Goal: Task Accomplishment & Management: Use online tool/utility

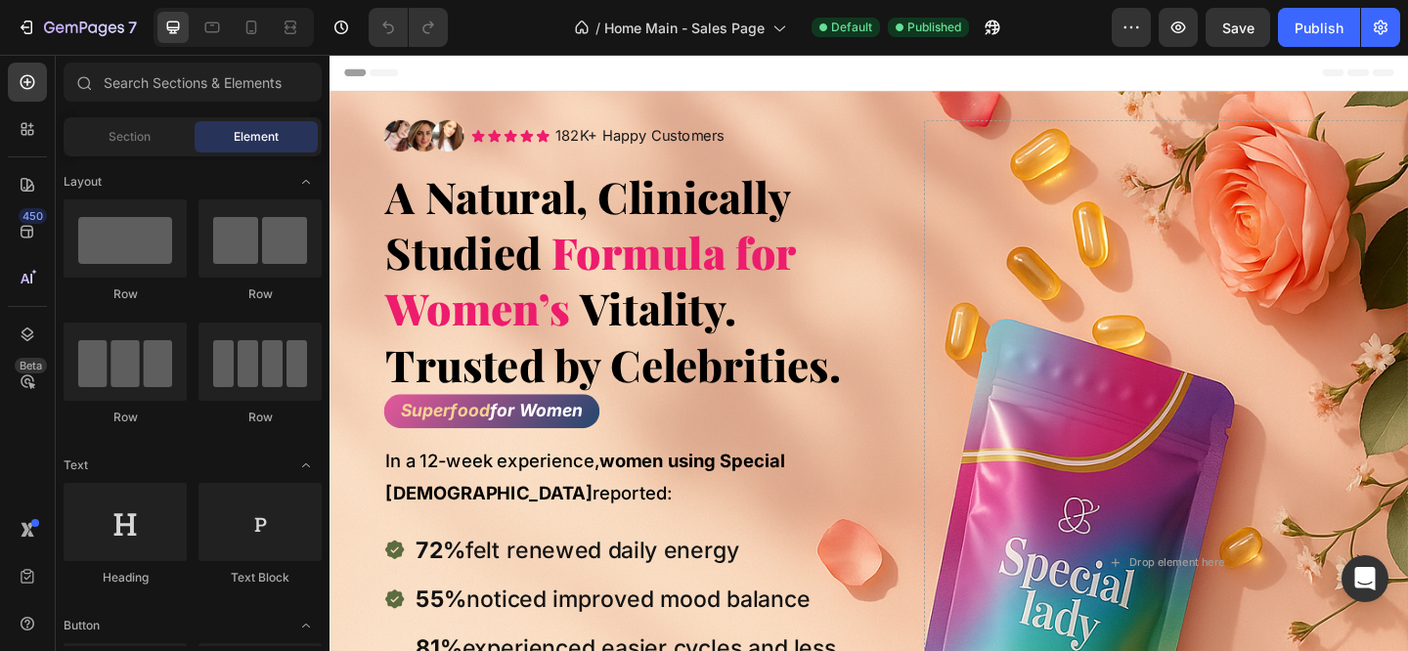
click at [361, 80] on div "Header" at bounding box center [377, 74] width 72 height 23
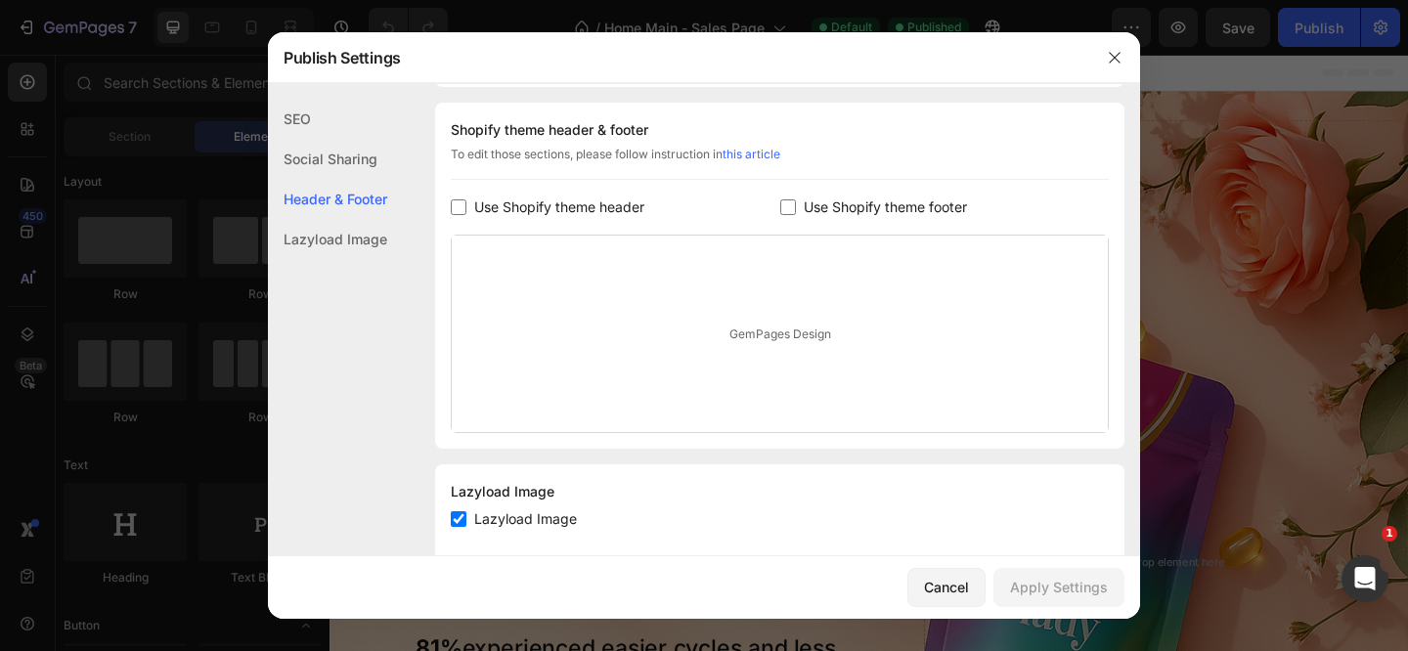
click at [560, 209] on span "Use Shopify theme header" at bounding box center [559, 207] width 170 height 23
checkbox input "true"
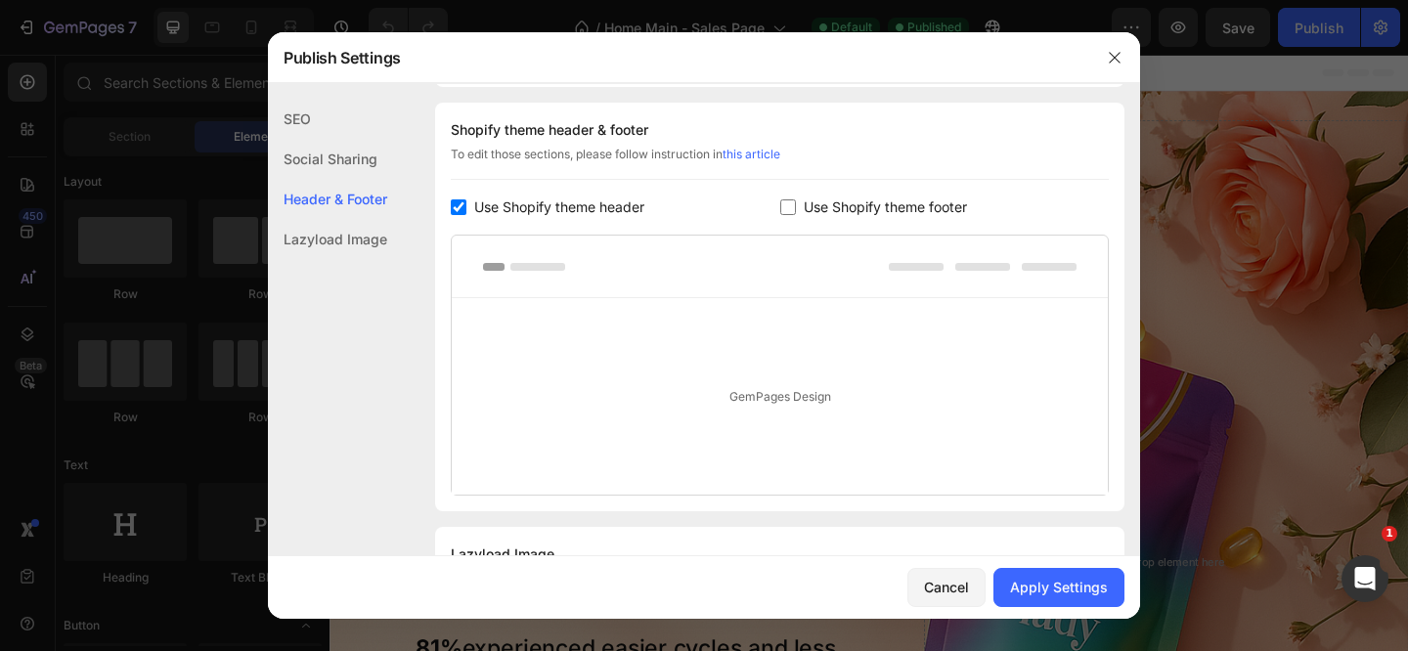
click at [814, 208] on span "Use Shopify theme footer" at bounding box center [885, 207] width 163 height 23
checkbox input "true"
click at [1059, 586] on div "Apply Settings" at bounding box center [1059, 587] width 98 height 21
click at [596, 210] on span "Use Shopify theme header" at bounding box center [559, 207] width 170 height 23
checkbox input "false"
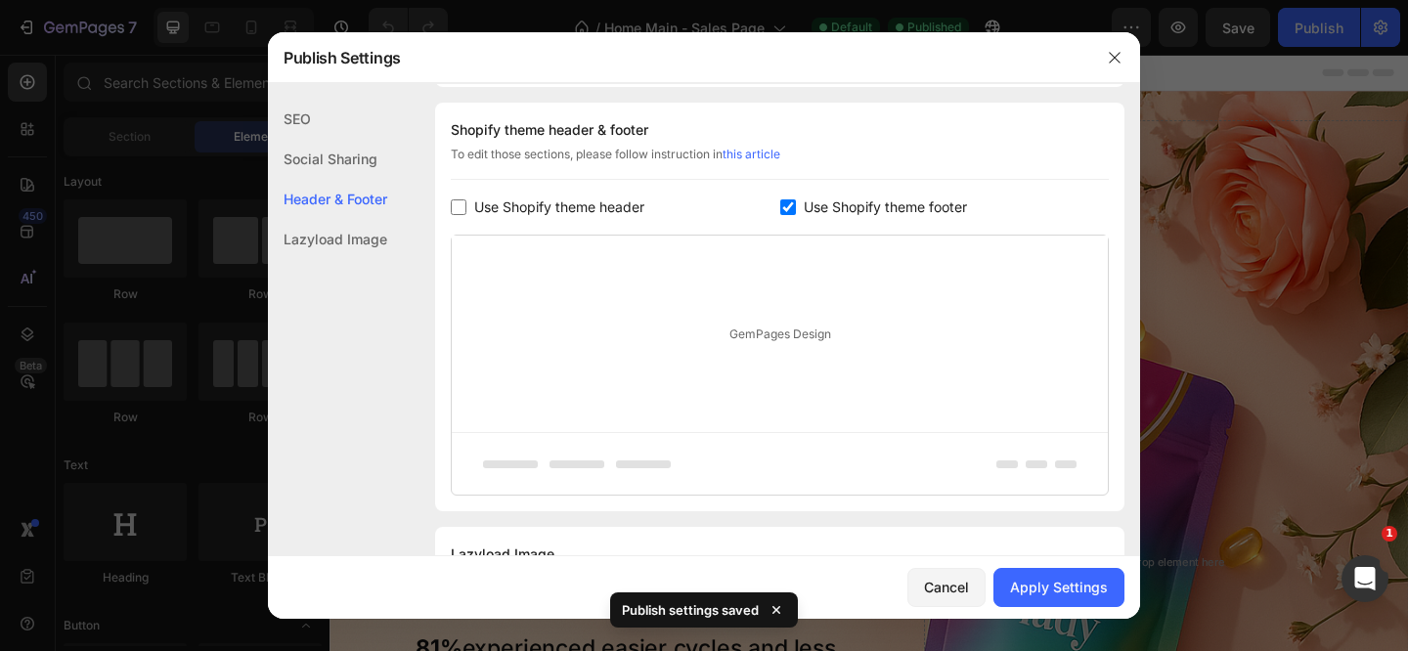
click at [807, 211] on span "Use Shopify theme footer" at bounding box center [885, 207] width 163 height 23
checkbox input "false"
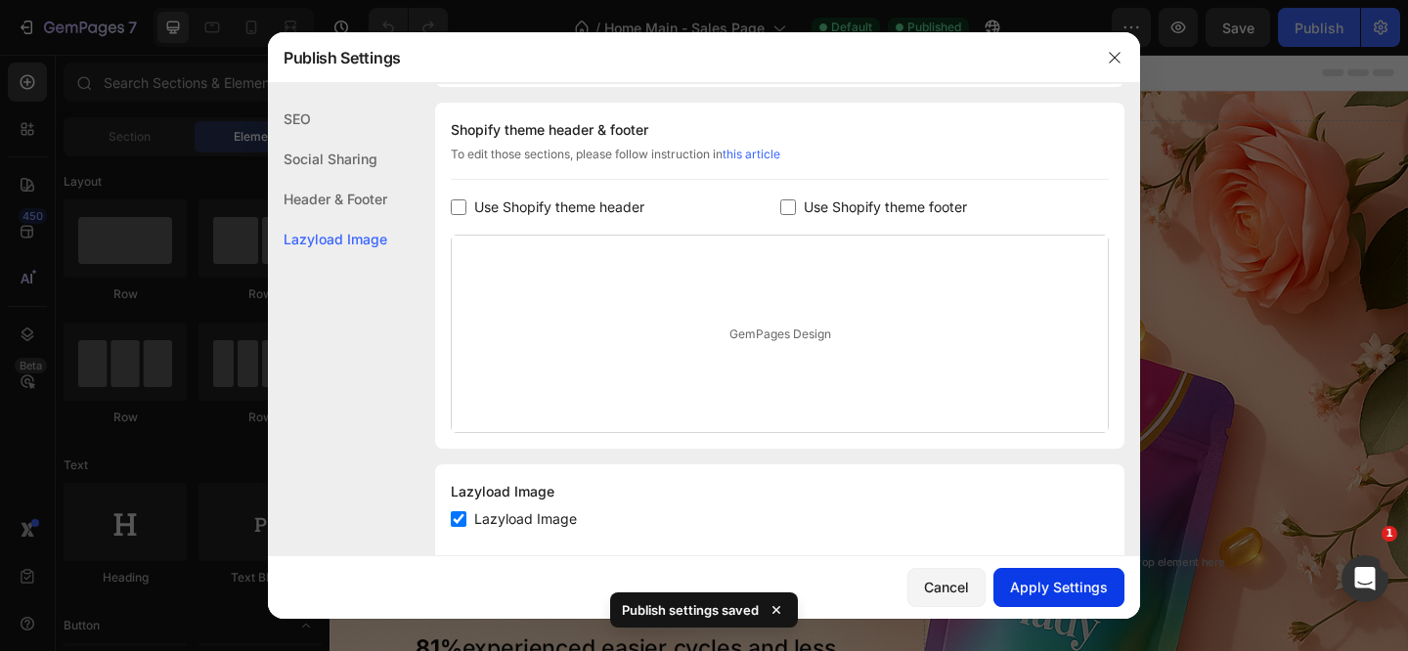
click at [1062, 580] on div "Apply Settings" at bounding box center [1059, 587] width 98 height 21
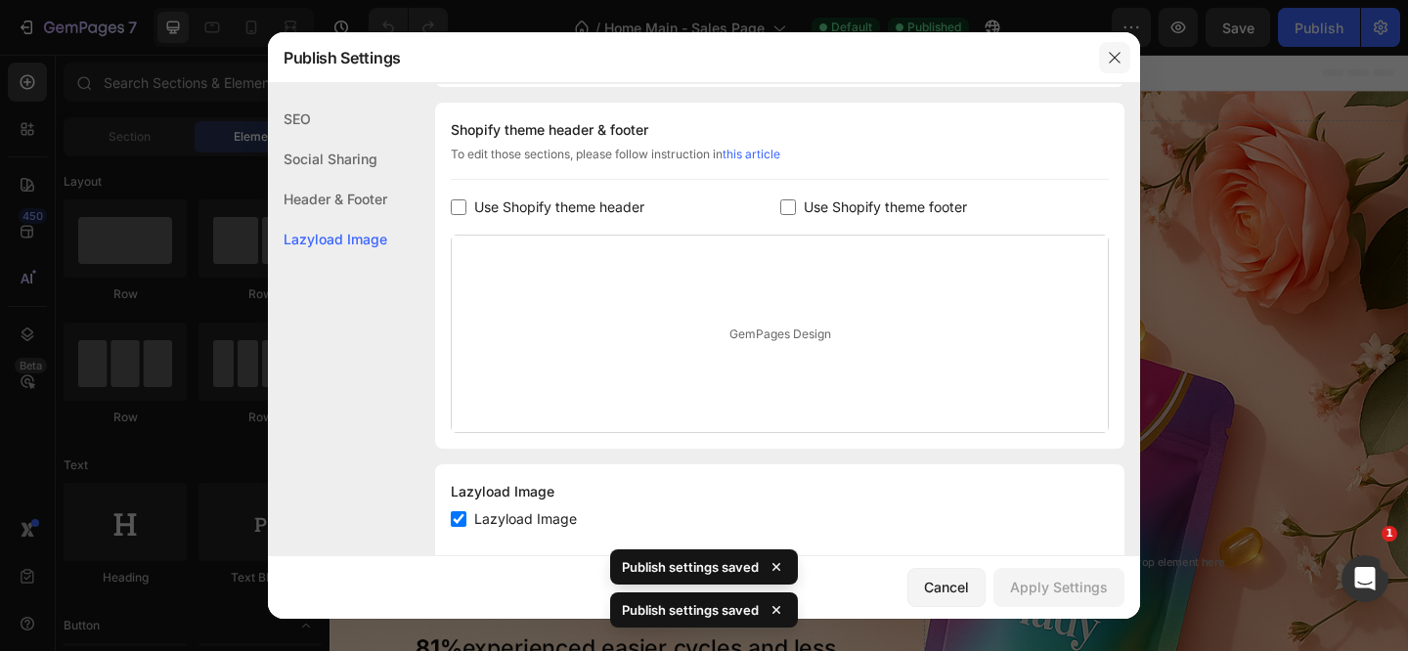
click at [1110, 56] on icon "button" at bounding box center [1115, 58] width 16 height 16
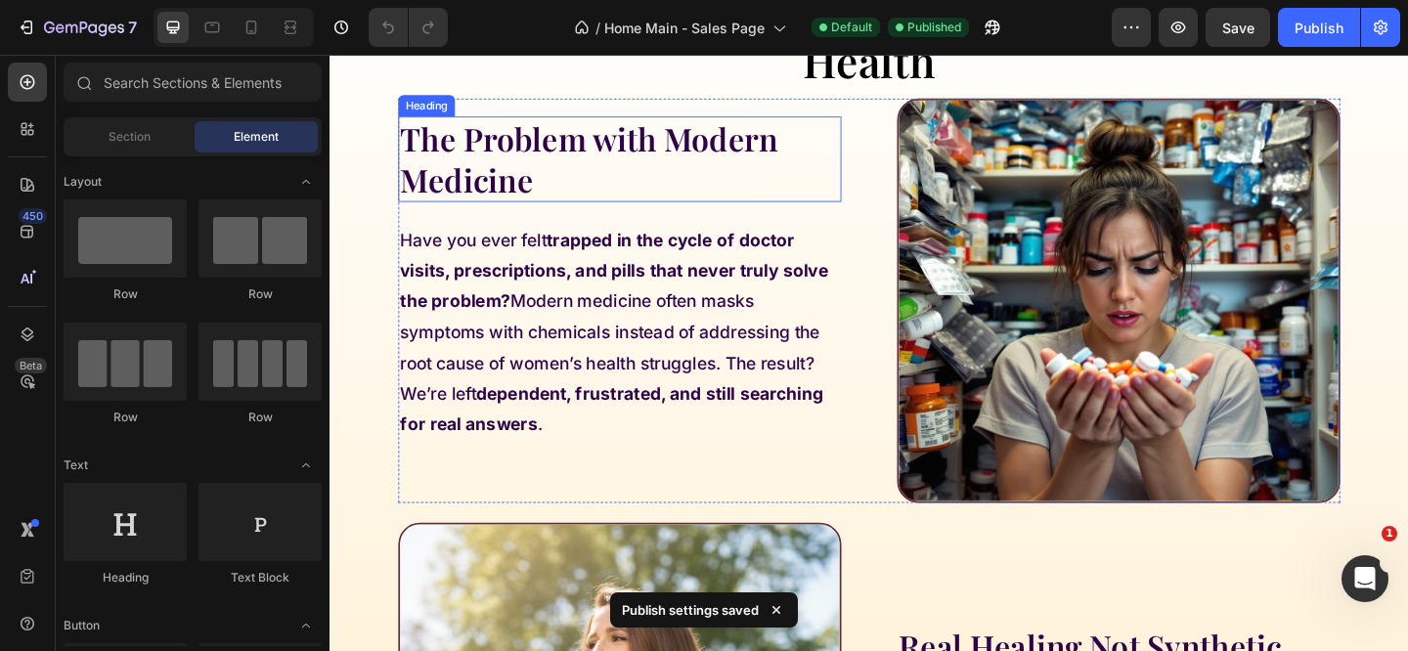
scroll to position [1021, 0]
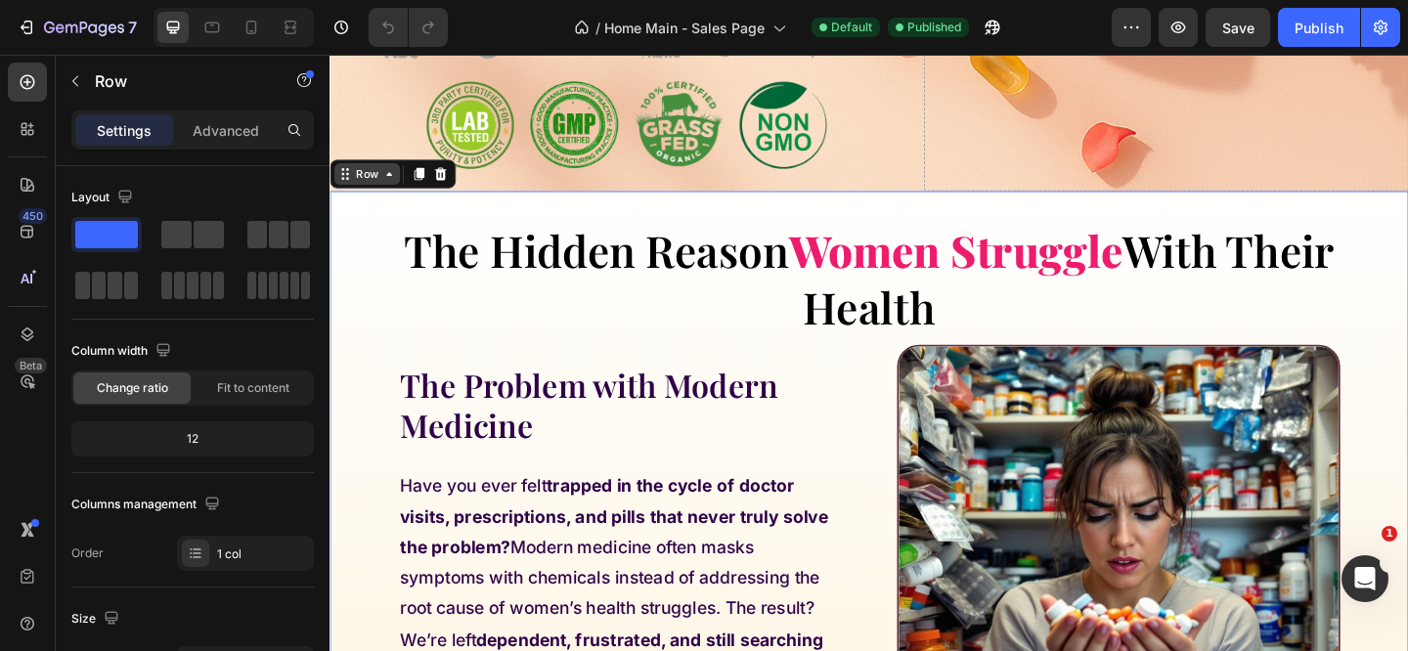
click at [372, 187] on div "Row" at bounding box center [370, 185] width 32 height 18
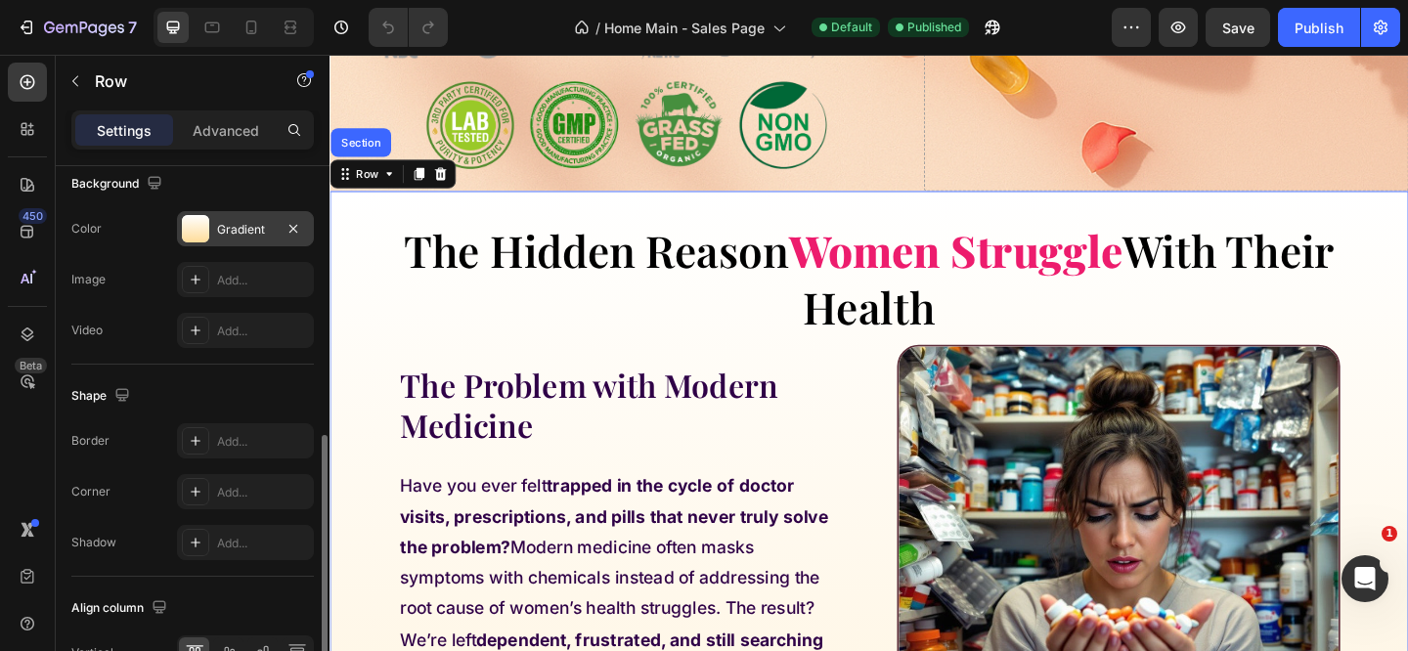
click at [240, 234] on div "Gradient" at bounding box center [245, 230] width 57 height 18
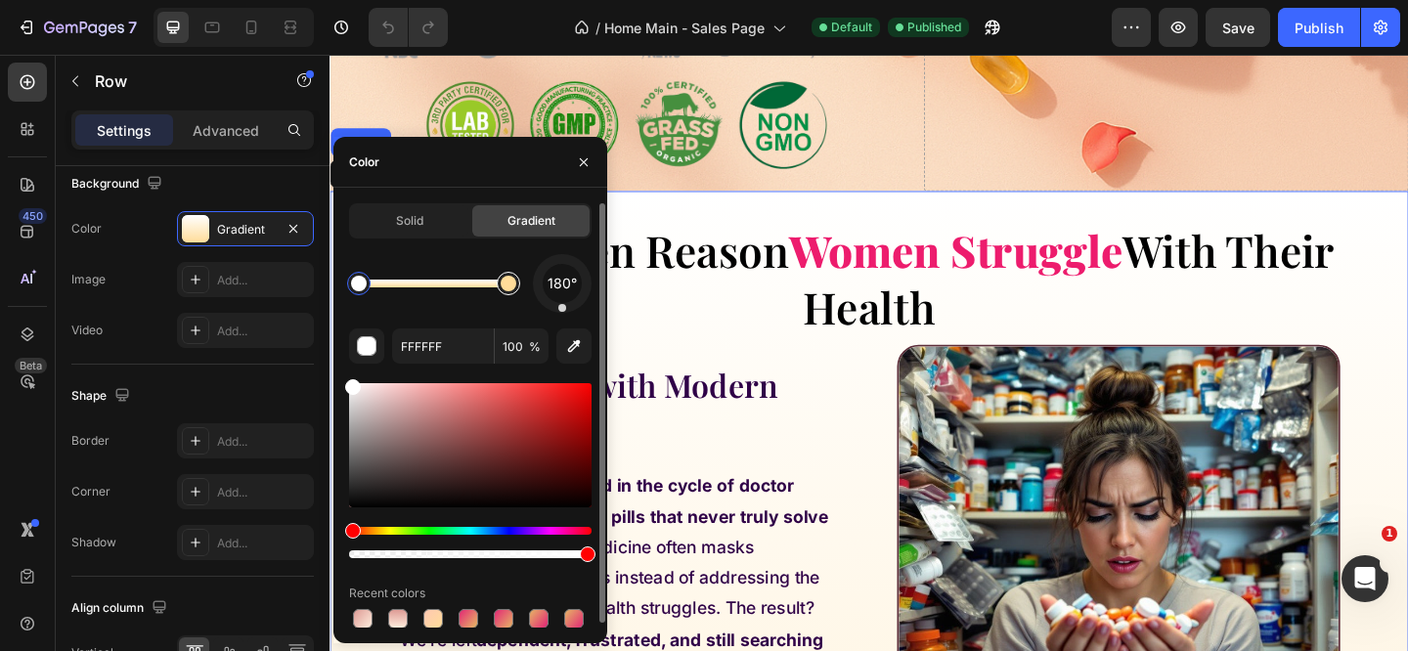
type input "FFDC99"
click at [511, 277] on div at bounding box center [509, 284] width 16 height 16
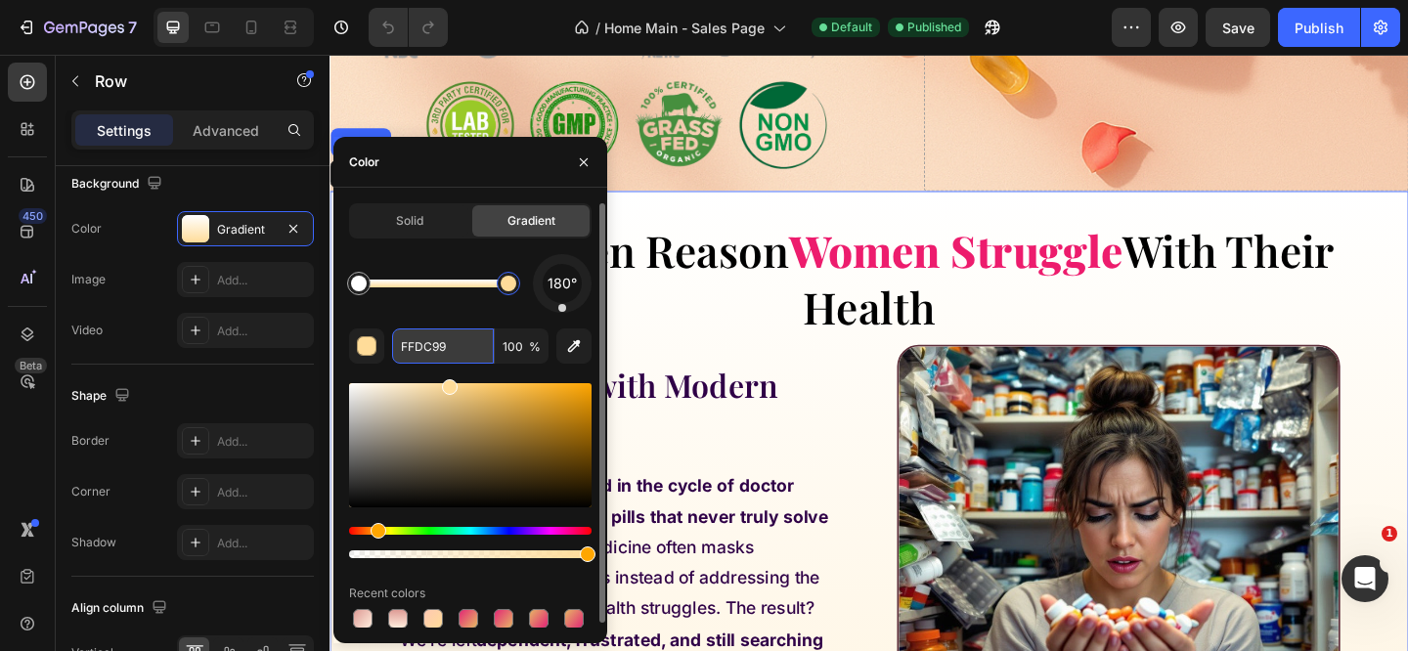
click at [436, 359] on input "FFDC99" at bounding box center [443, 345] width 102 height 35
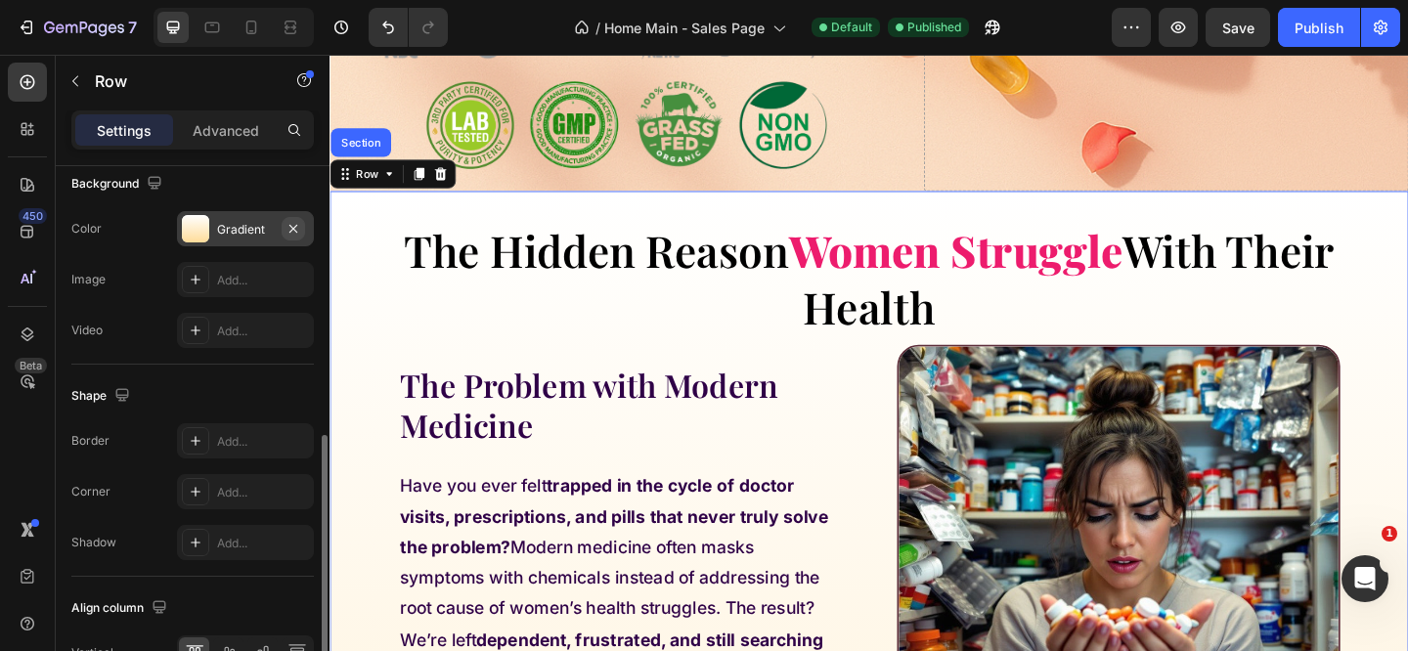
click at [297, 230] on icon "button" at bounding box center [293, 229] width 16 height 16
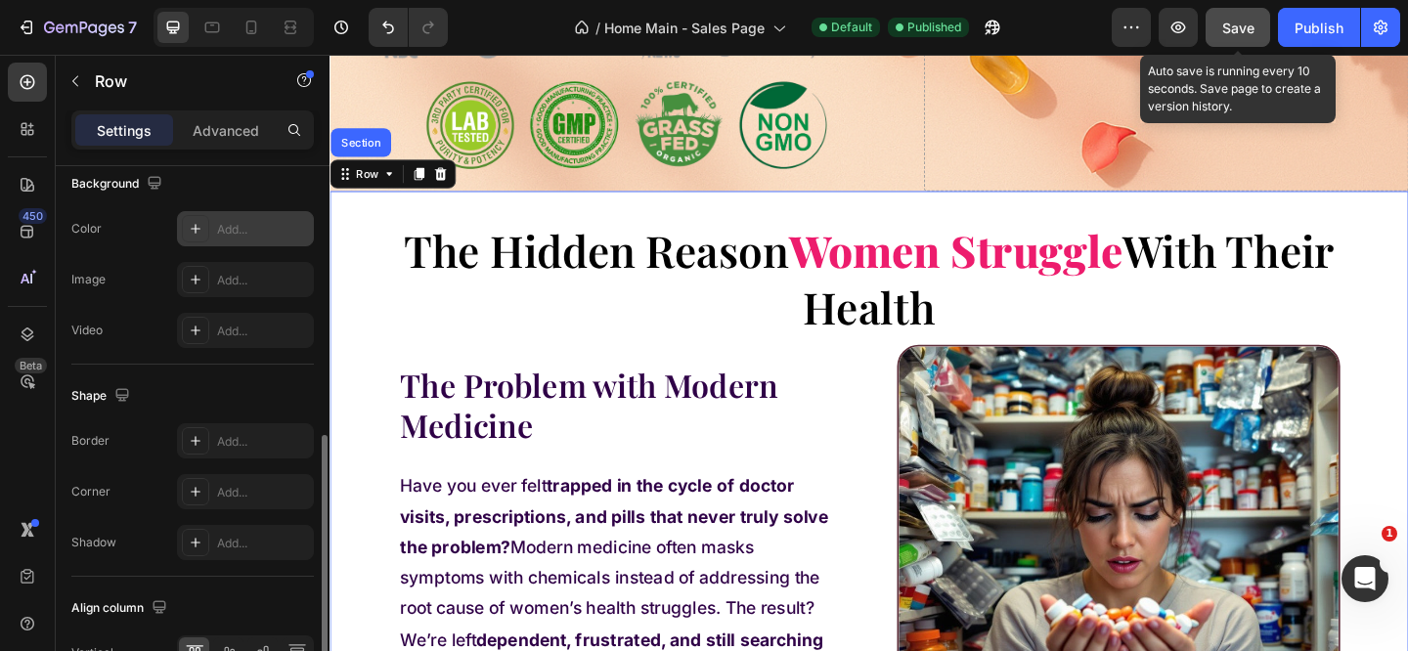
click at [1224, 36] on div "Save" at bounding box center [1238, 28] width 32 height 21
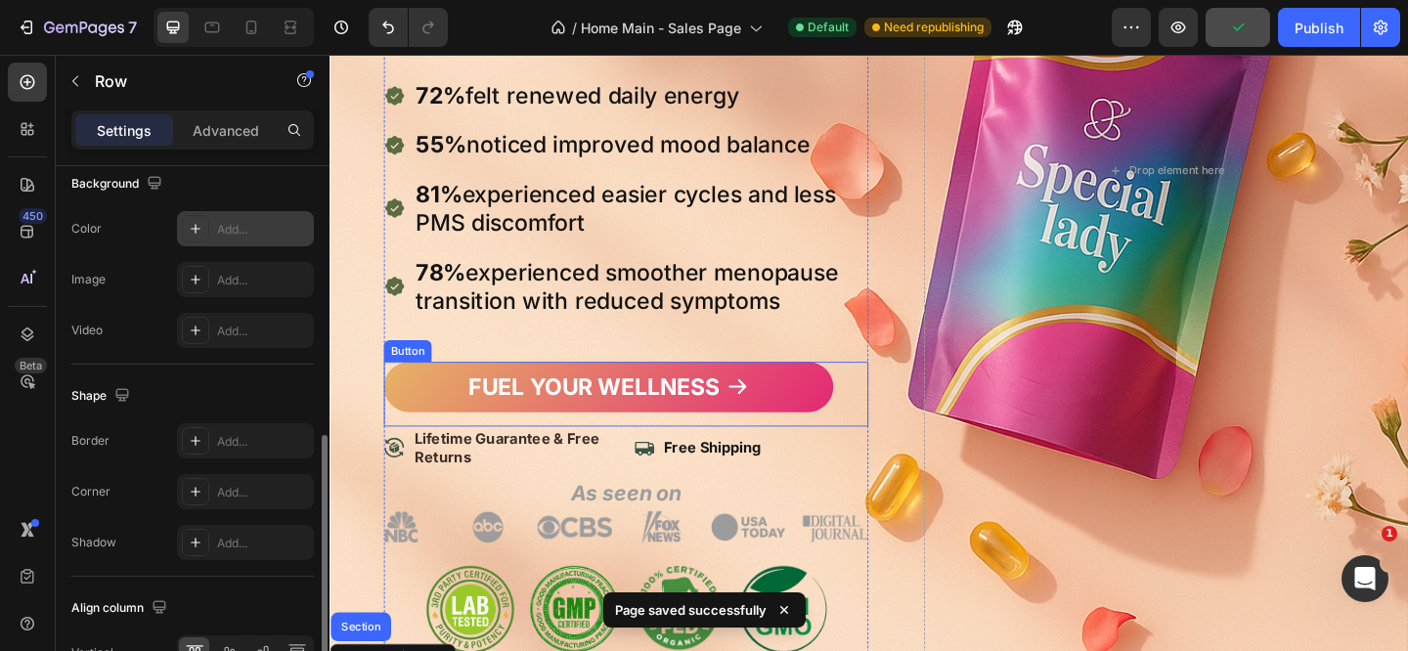
scroll to position [487, 0]
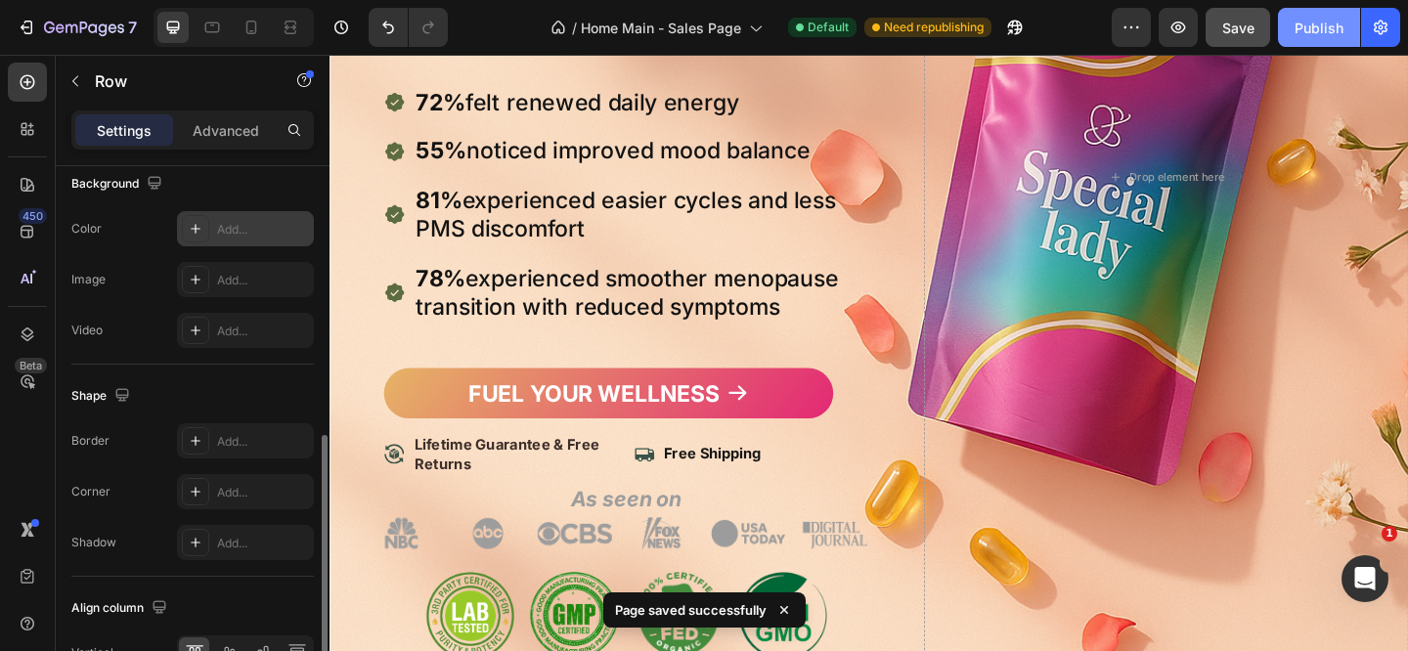
click at [1296, 31] on div "Publish" at bounding box center [1318, 28] width 49 height 21
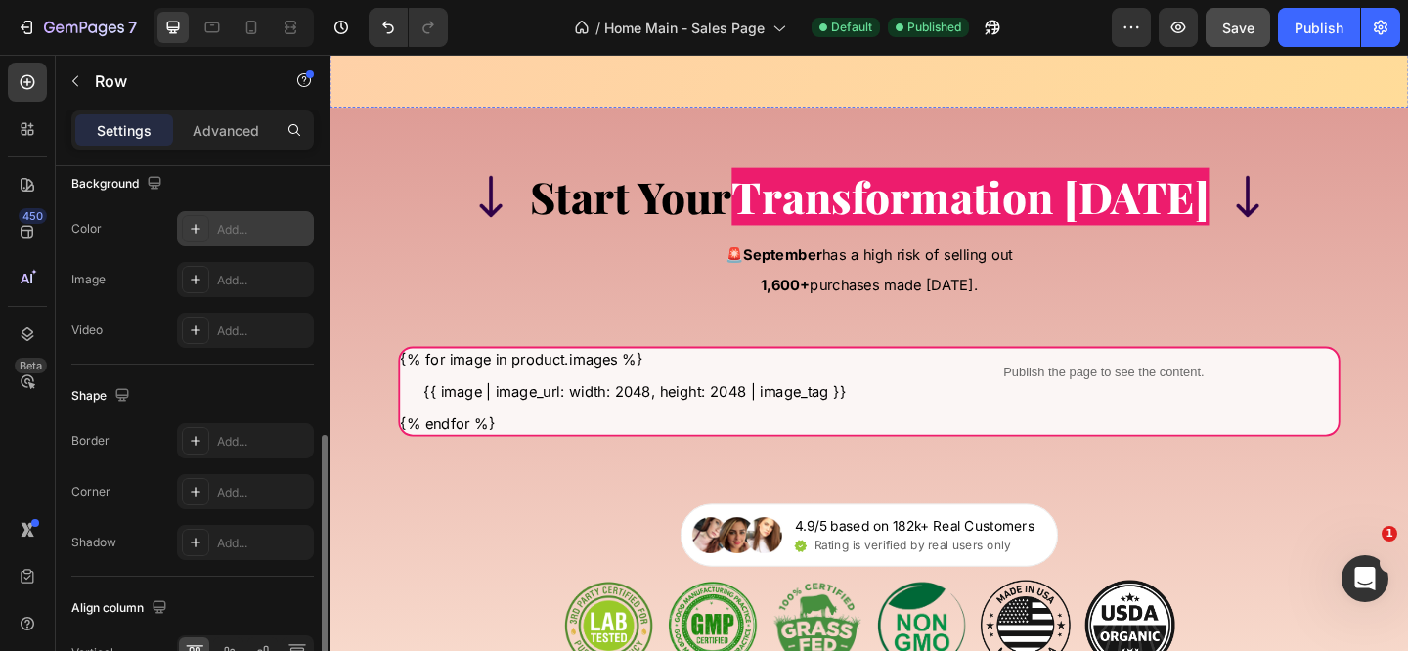
scroll to position [16188, 0]
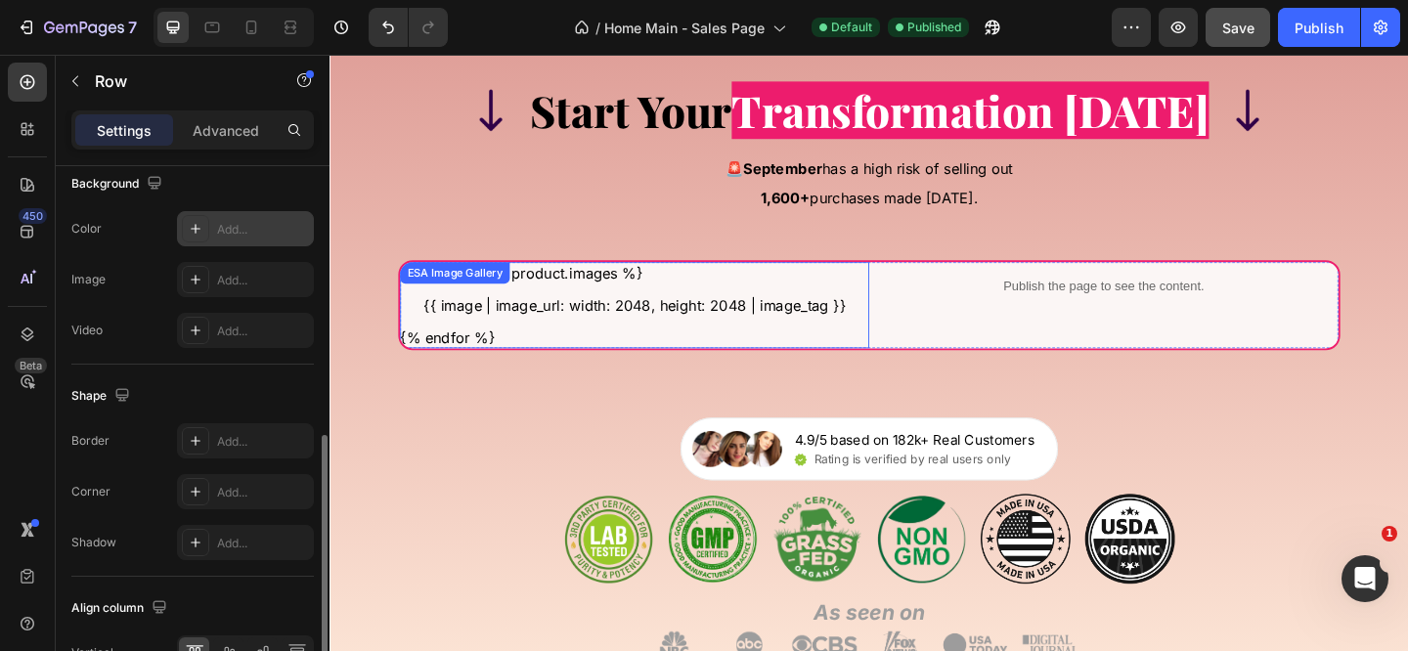
click at [608, 328] on \}\} "{{ image | image_url: width: 2048, height: 2048 | image_tag }}" at bounding box center [661, 327] width 510 height 23
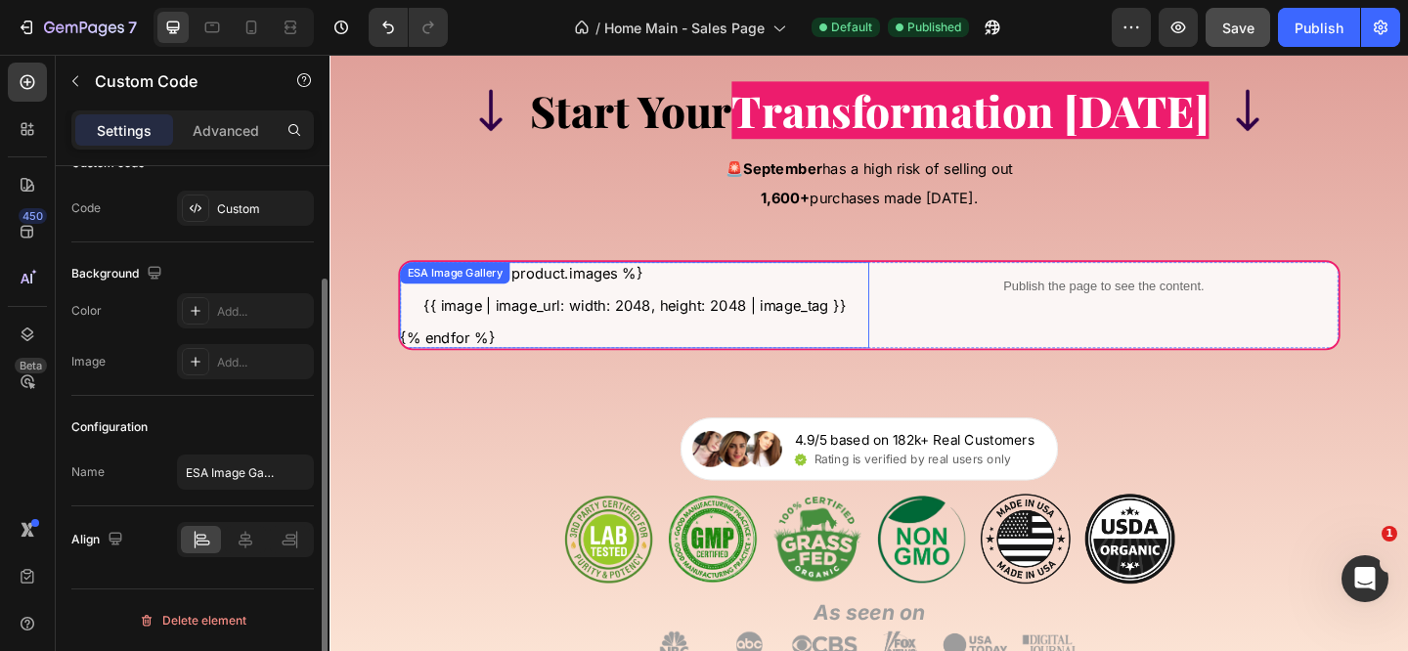
scroll to position [0, 0]
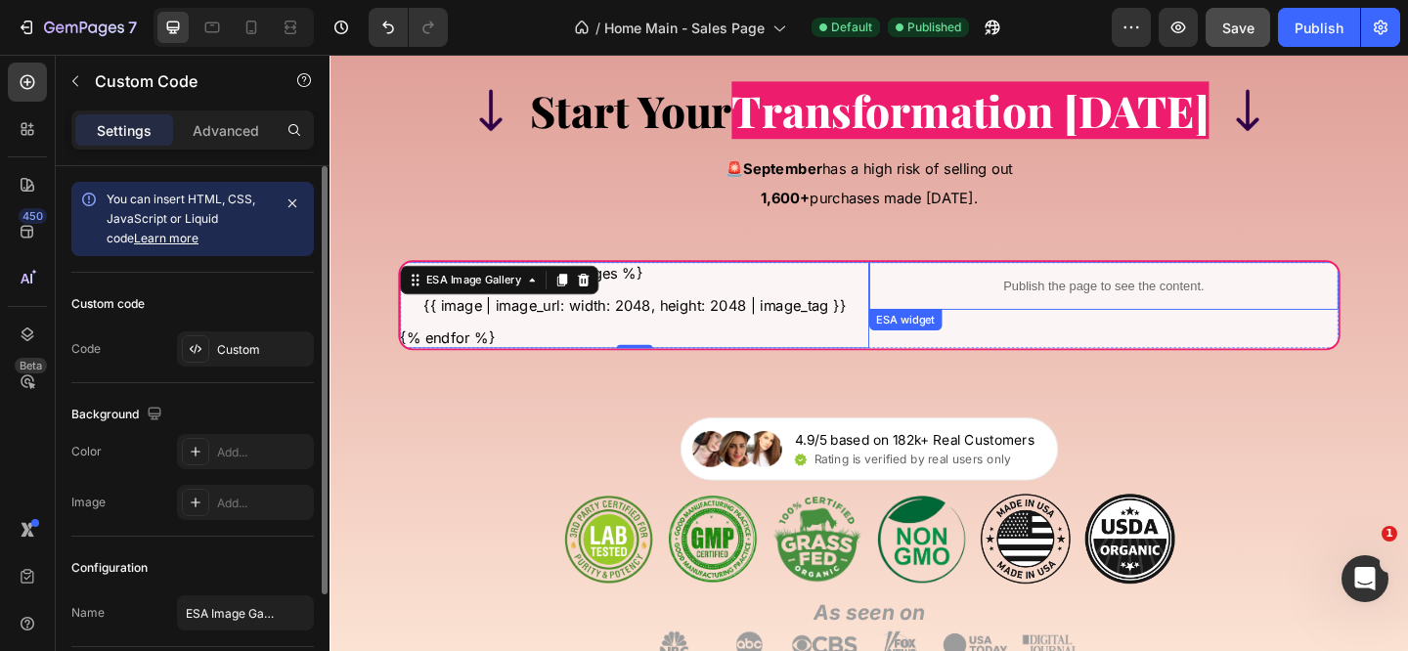
click at [1067, 321] on div "Publish the page to see the content." at bounding box center [1171, 307] width 510 height 52
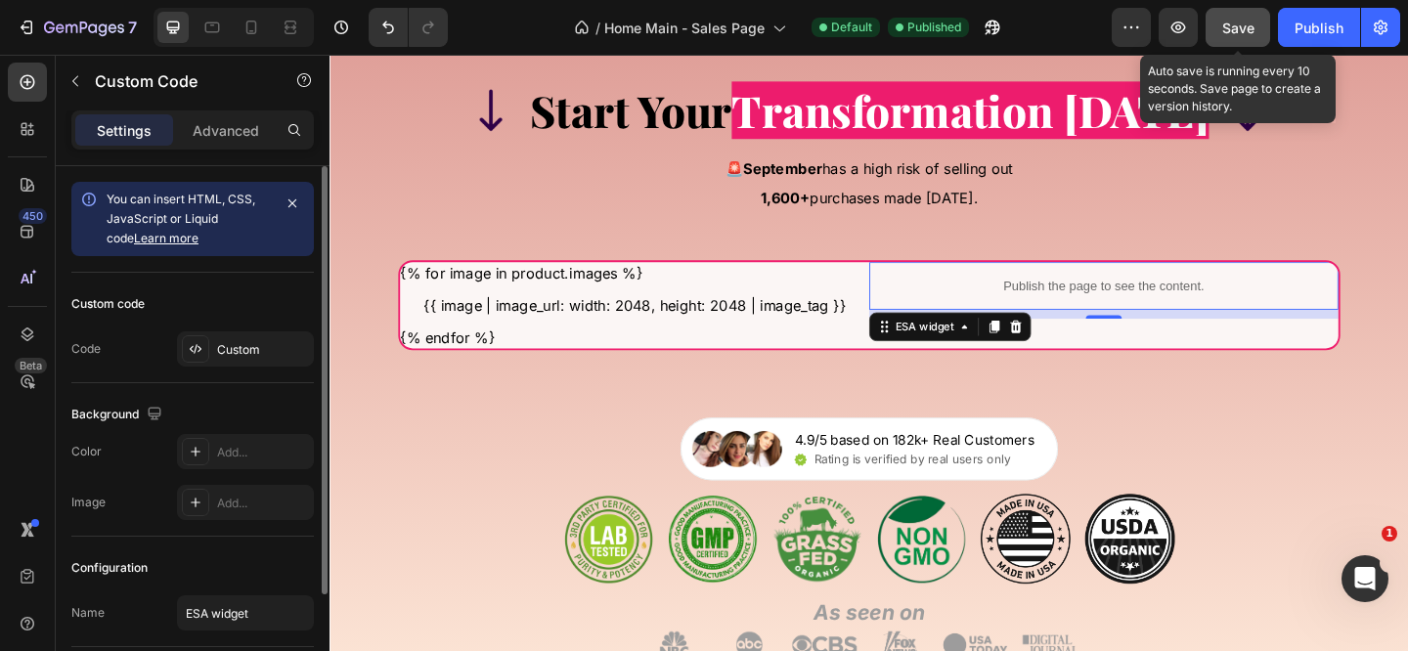
click at [1258, 30] on button "Save" at bounding box center [1237, 27] width 65 height 39
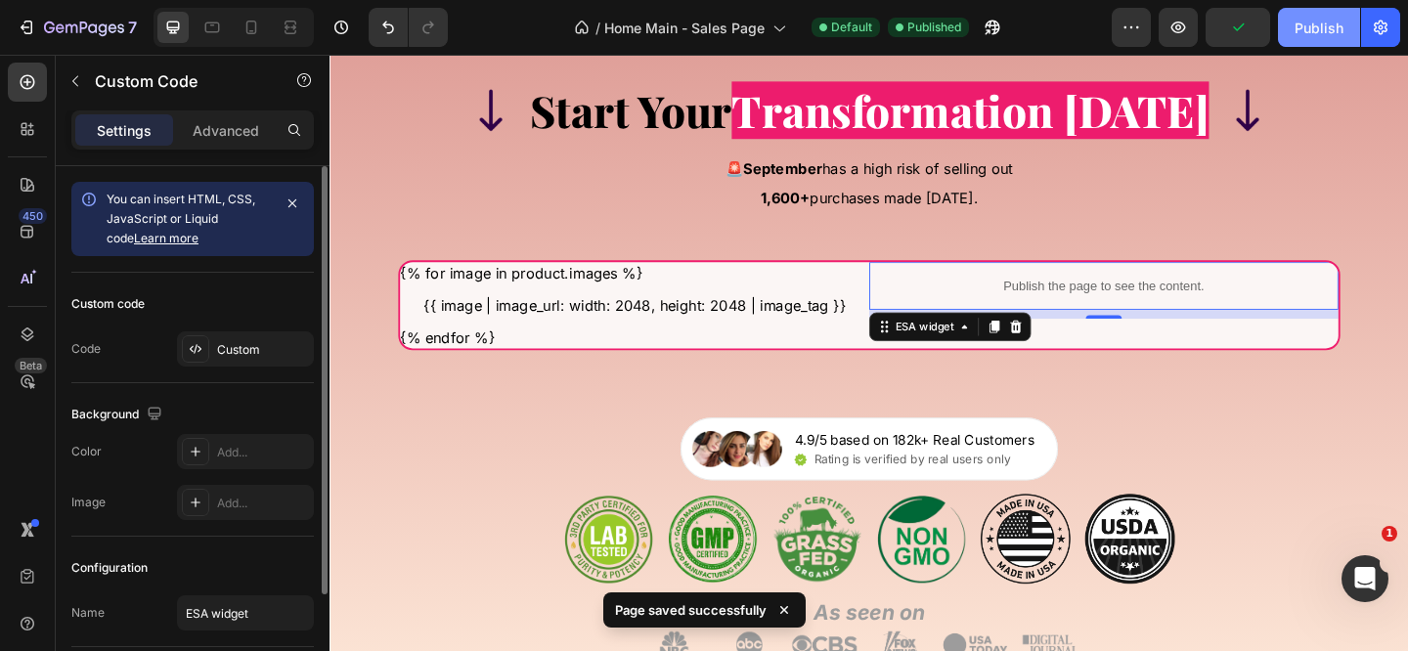
click at [1298, 30] on div "Publish" at bounding box center [1318, 28] width 49 height 21
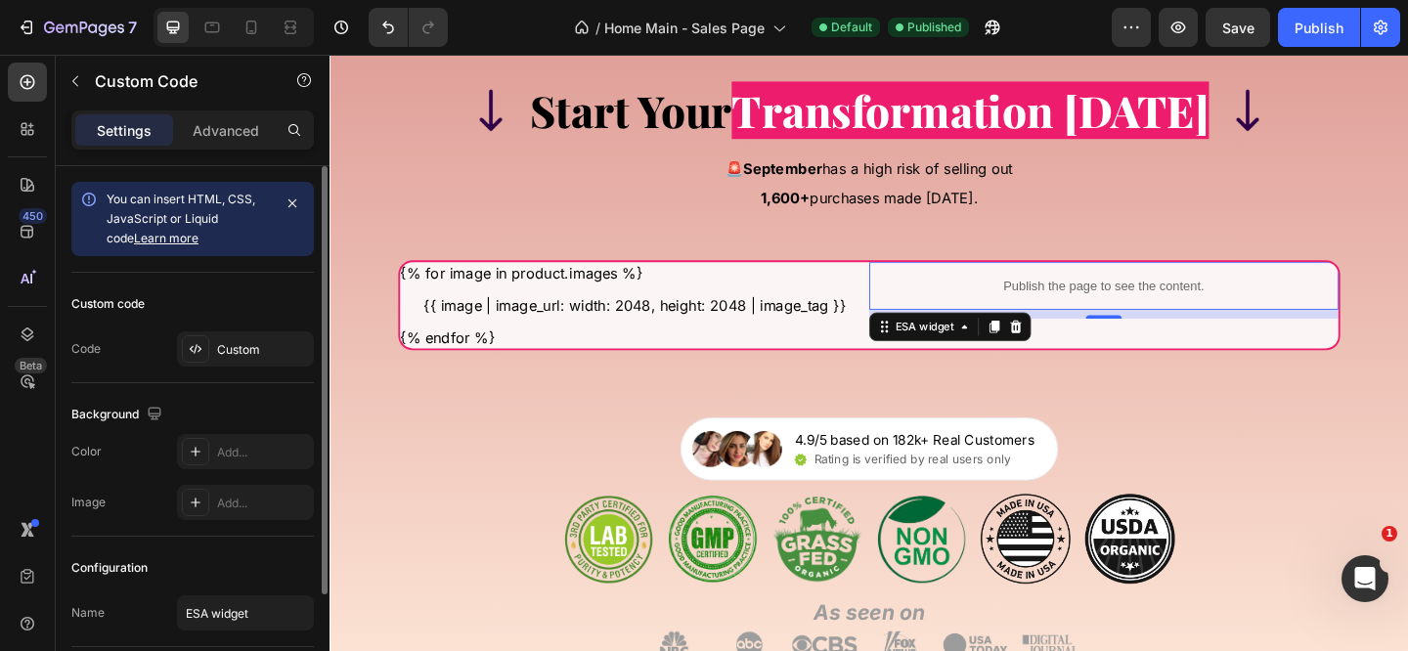
scroll to position [141, 0]
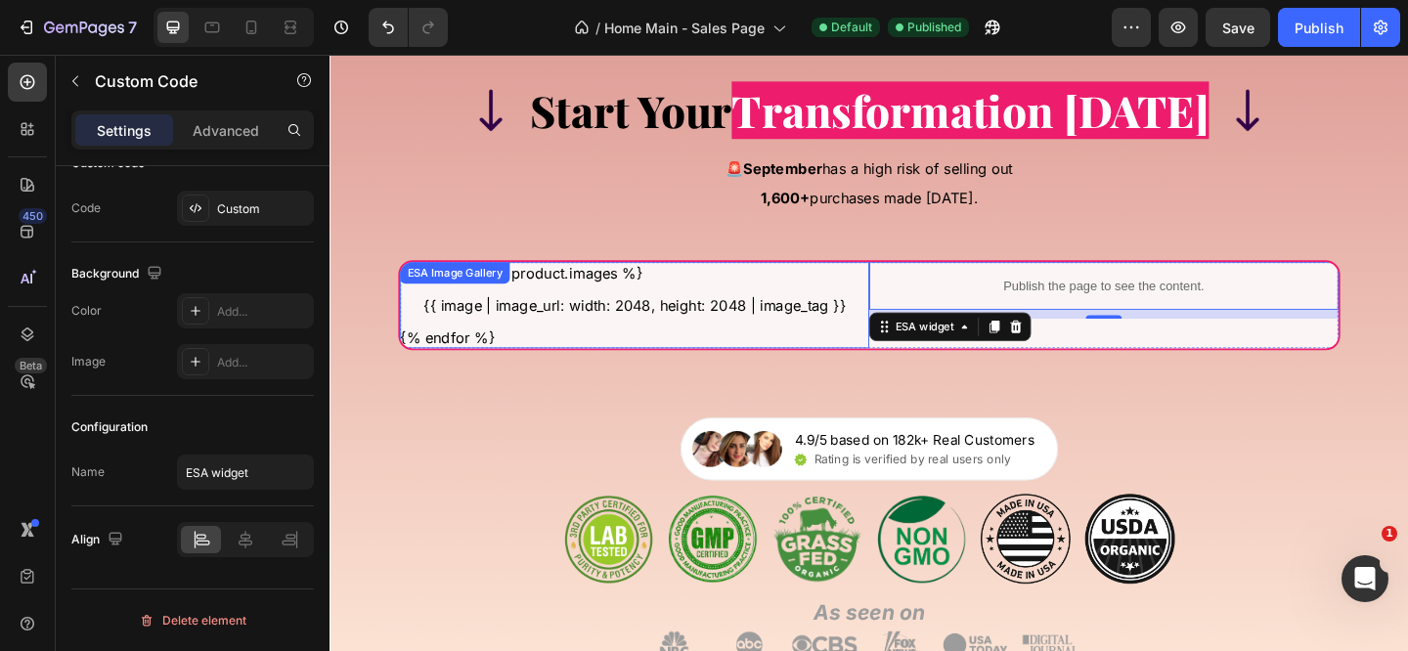
click at [429, 334] on \}\} "{{ image | image_url: width: 2048, height: 2048 | image_tag }}" at bounding box center [661, 327] width 510 height 23
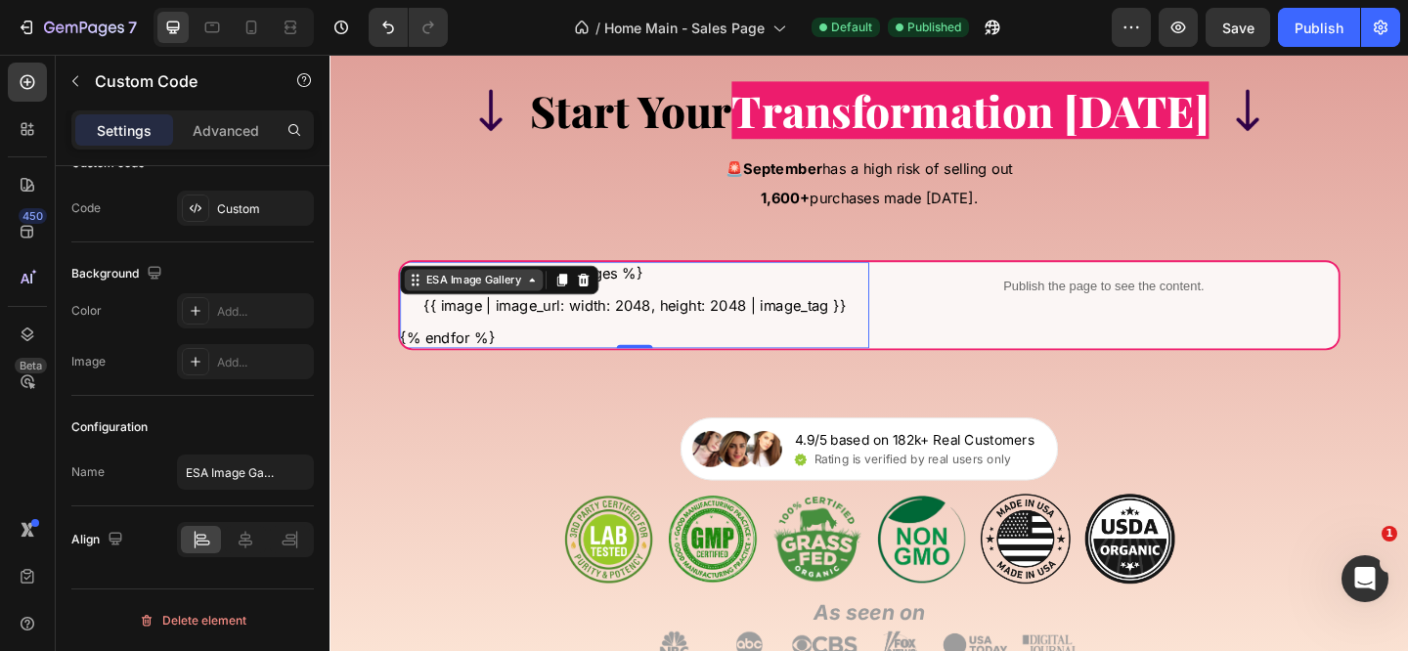
click at [432, 289] on div "ESA Image Gallery" at bounding box center [486, 299] width 151 height 23
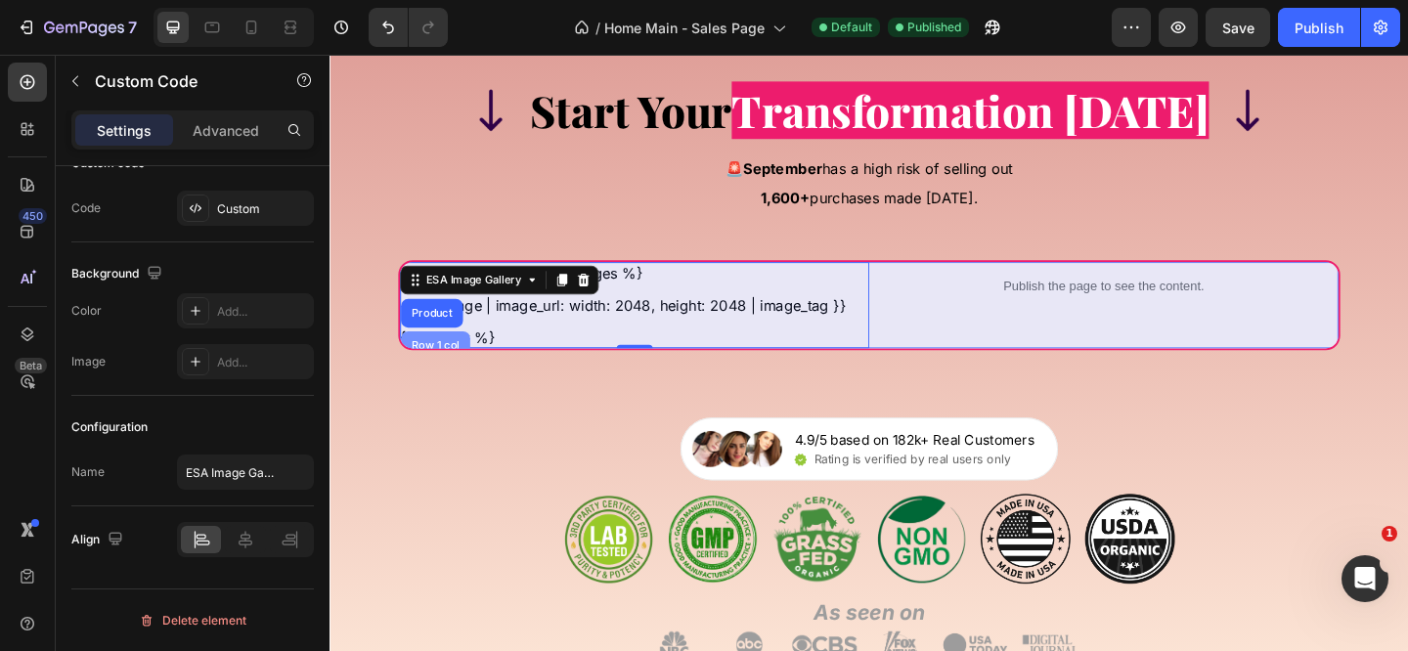
click at [442, 367] on div "Row 1 col" at bounding box center [445, 372] width 60 height 12
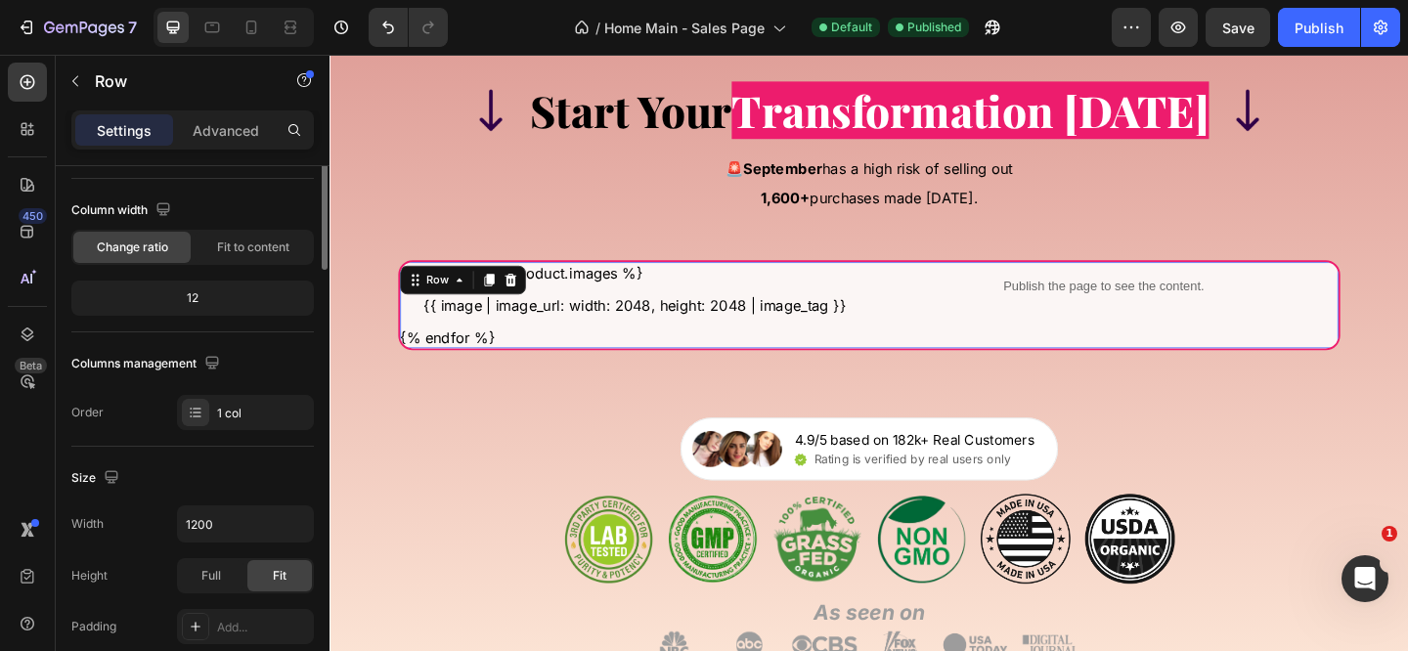
scroll to position [0, 0]
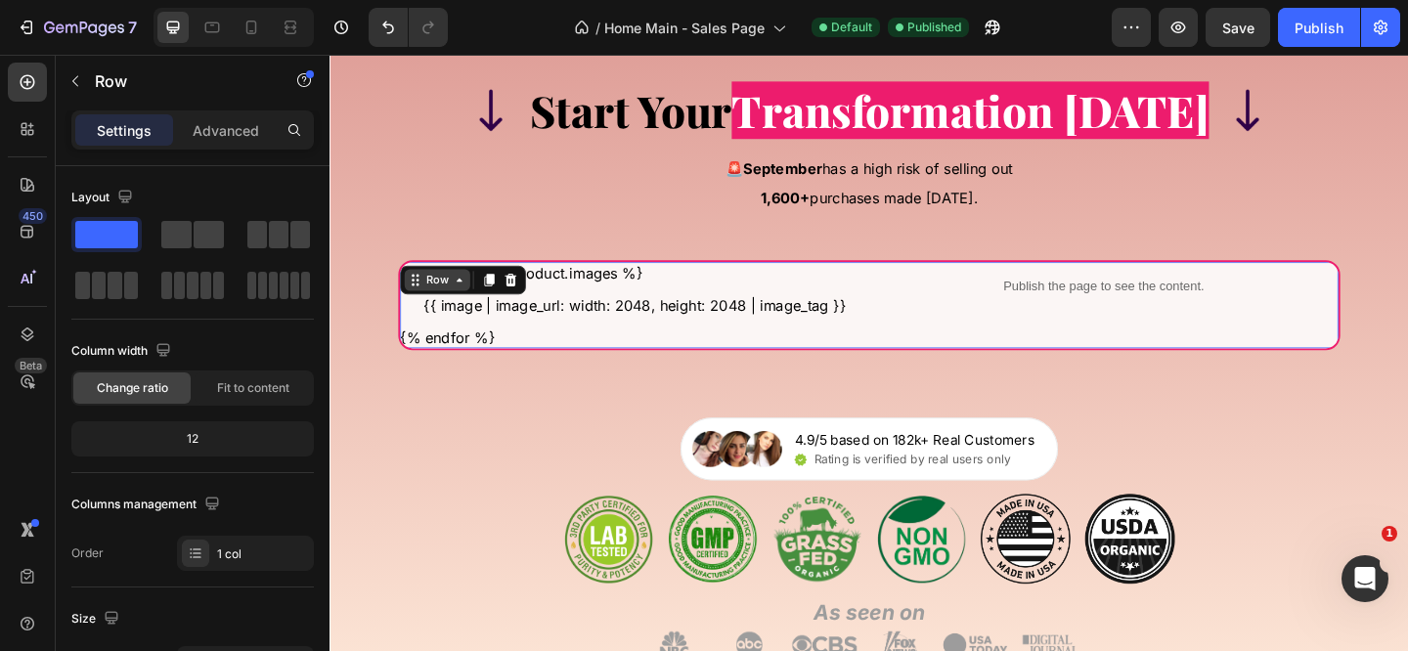
click at [430, 299] on div "Row" at bounding box center [446, 300] width 32 height 18
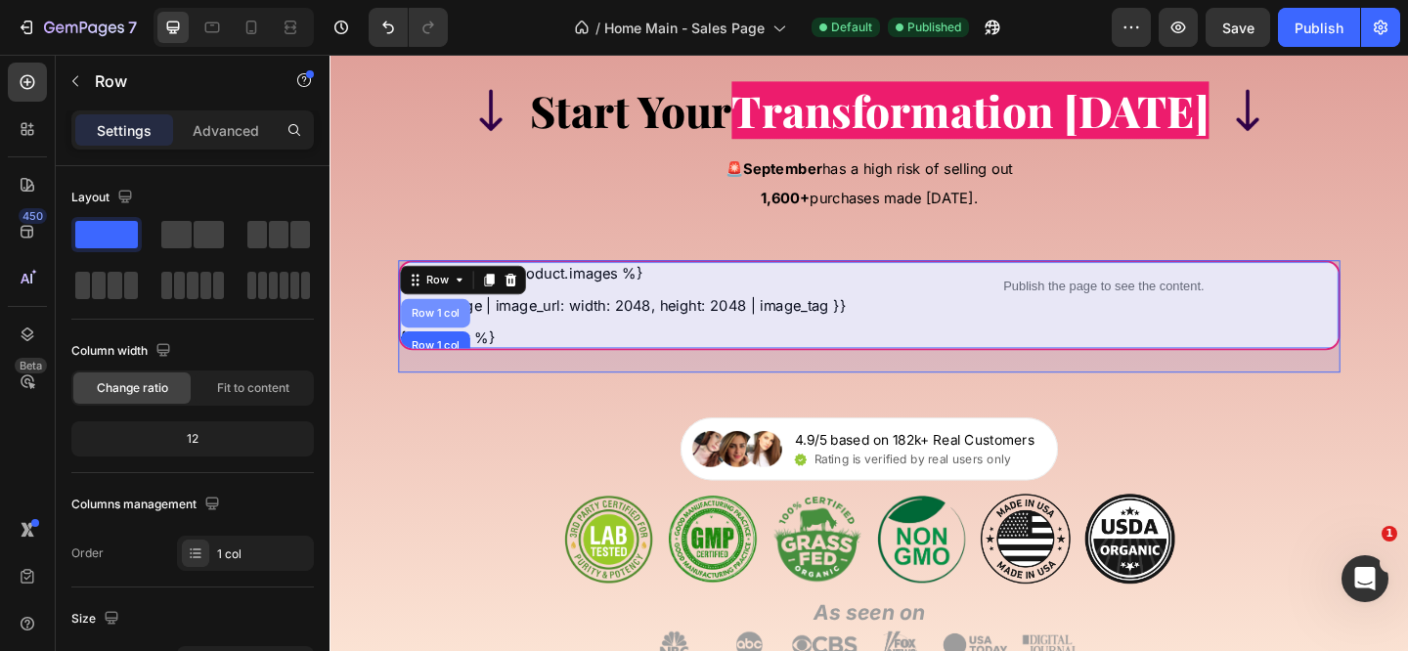
click at [446, 337] on div "Row 1 col" at bounding box center [445, 336] width 60 height 12
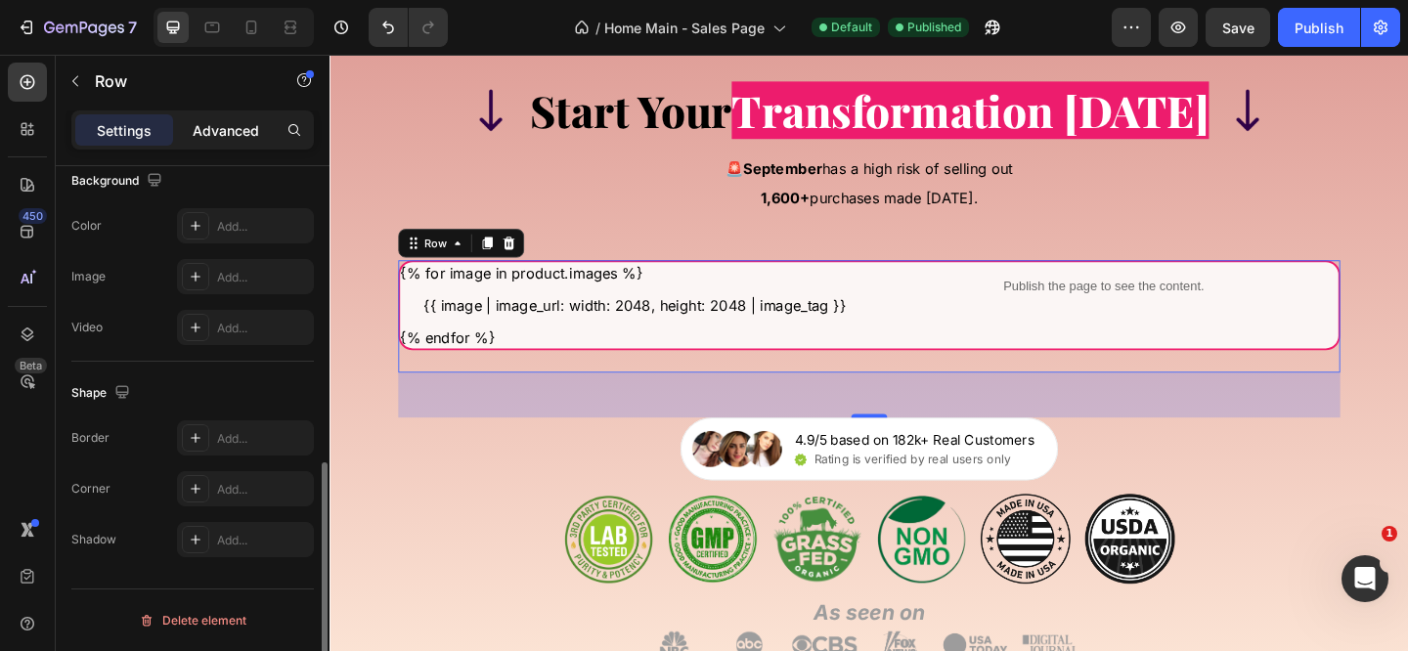
click at [220, 138] on p "Advanced" at bounding box center [226, 130] width 66 height 21
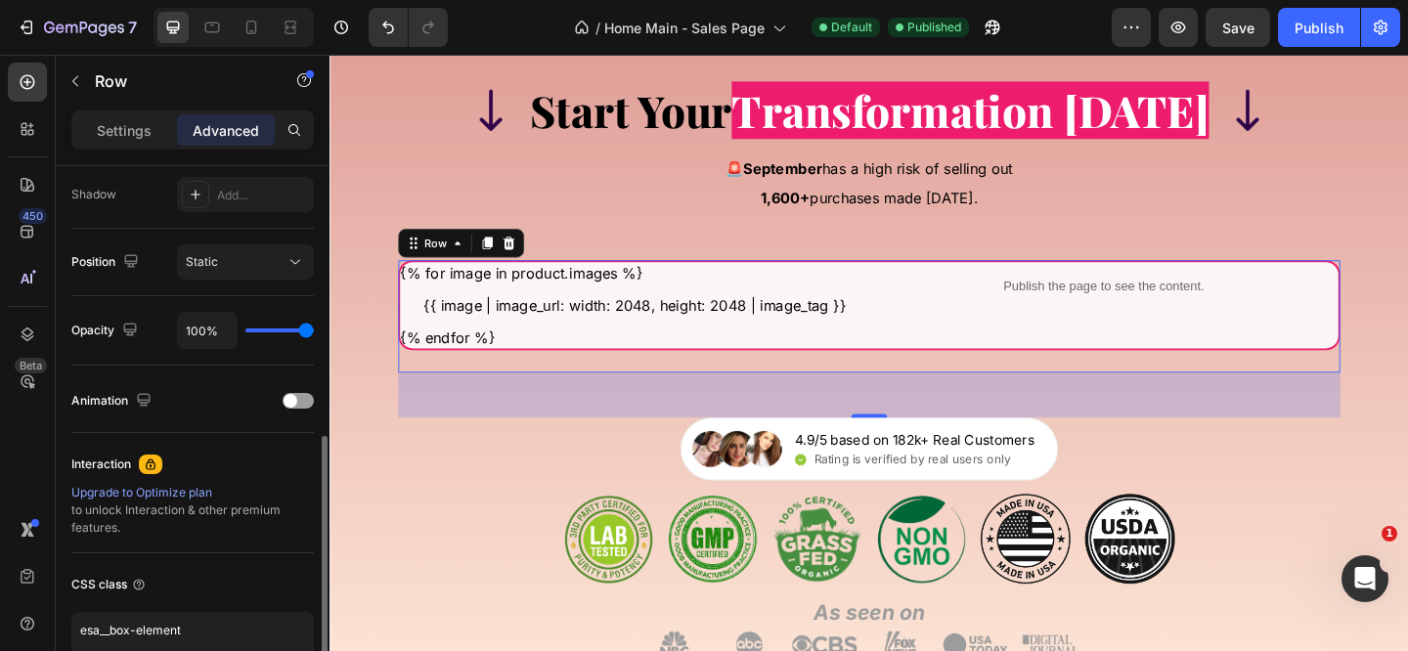
scroll to position [764, 0]
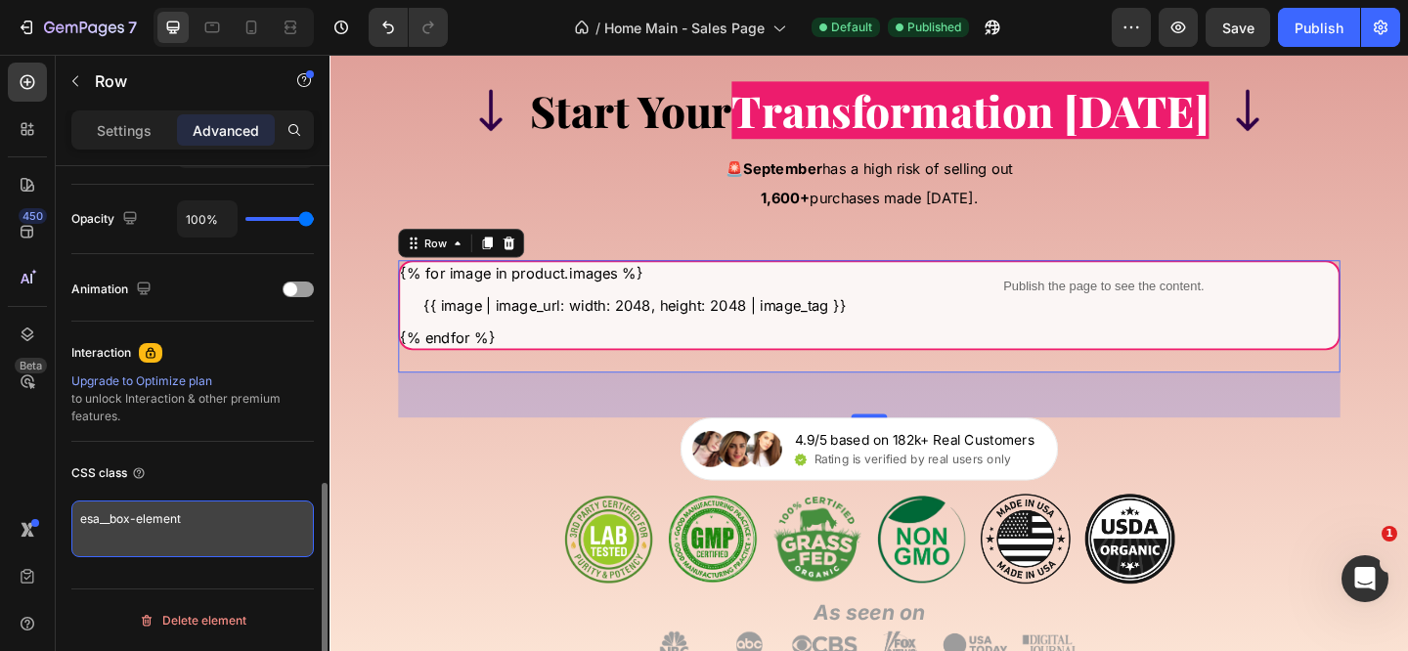
click at [160, 520] on textarea "esa__box-element" at bounding box center [192, 529] width 242 height 57
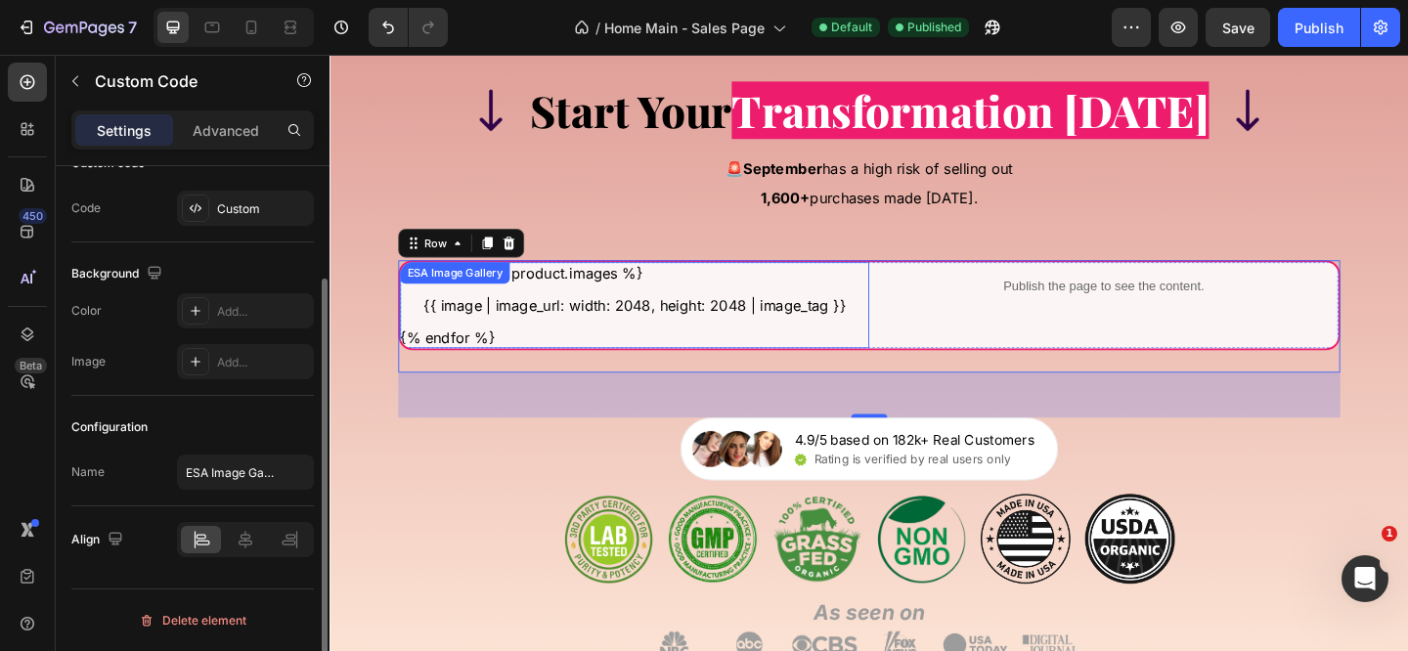
click at [574, 314] on div "{% for image in product.images %} {{ image | image_url: width: 2048, height: 20…" at bounding box center [661, 328] width 510 height 94
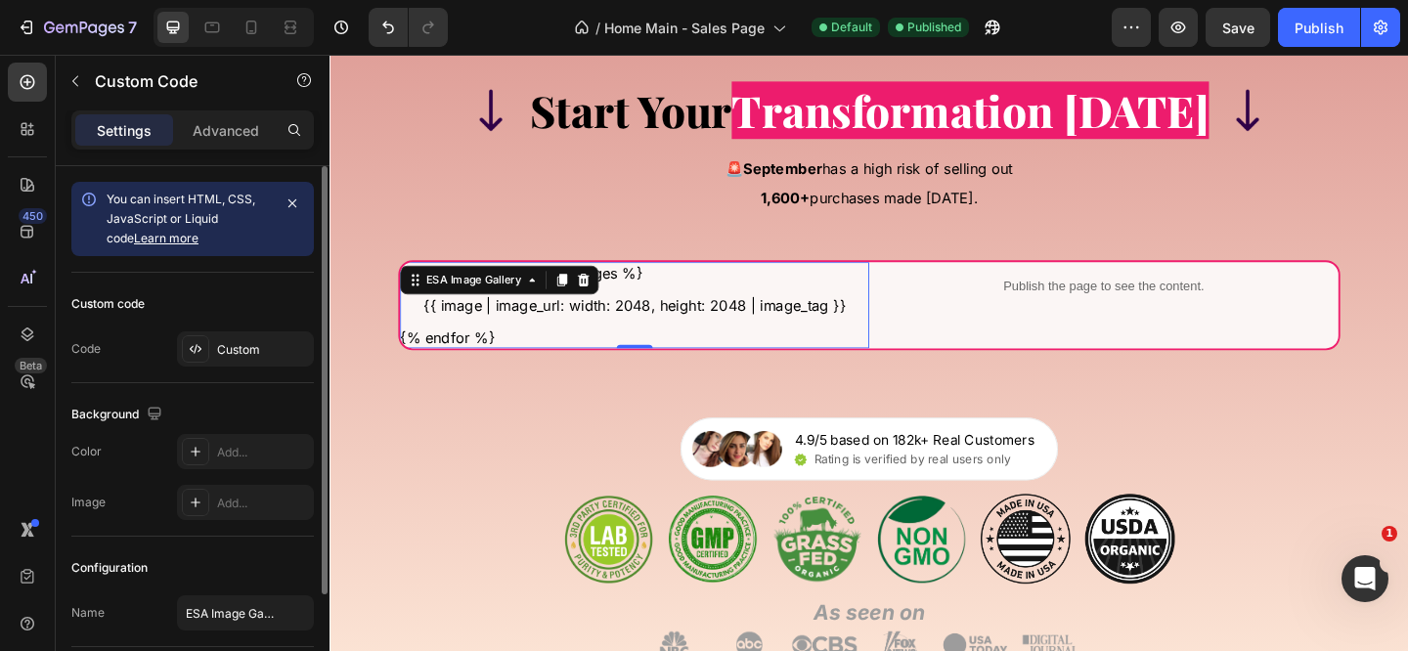
click at [588, 325] on \}\} "{{ image | image_url: width: 2048, height: 2048 | image_tag }}" at bounding box center [661, 327] width 510 height 23
click at [589, 325] on \}\} "{{ image | image_url: width: 2048, height: 2048 | image_tag }}" at bounding box center [661, 327] width 510 height 23
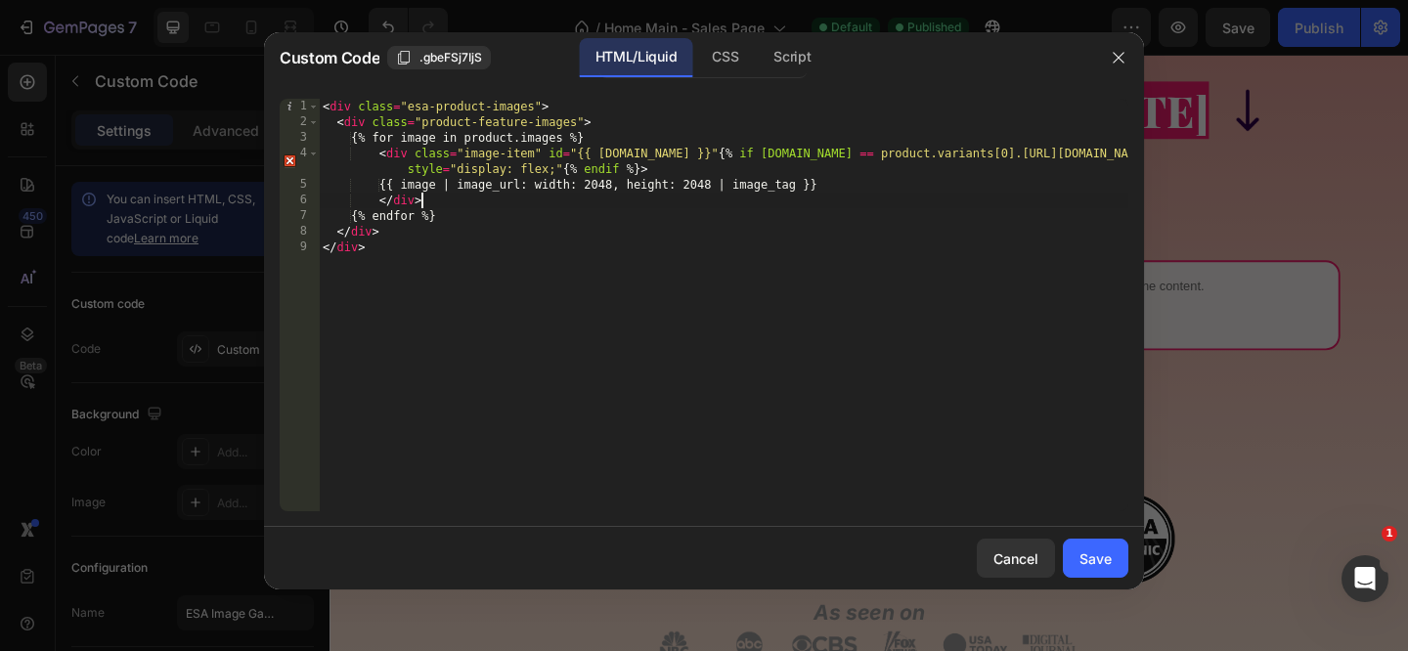
click at [565, 203] on div "< div class = "esa-product-images" > < div class = "product-feature-images" > {…" at bounding box center [723, 321] width 809 height 444
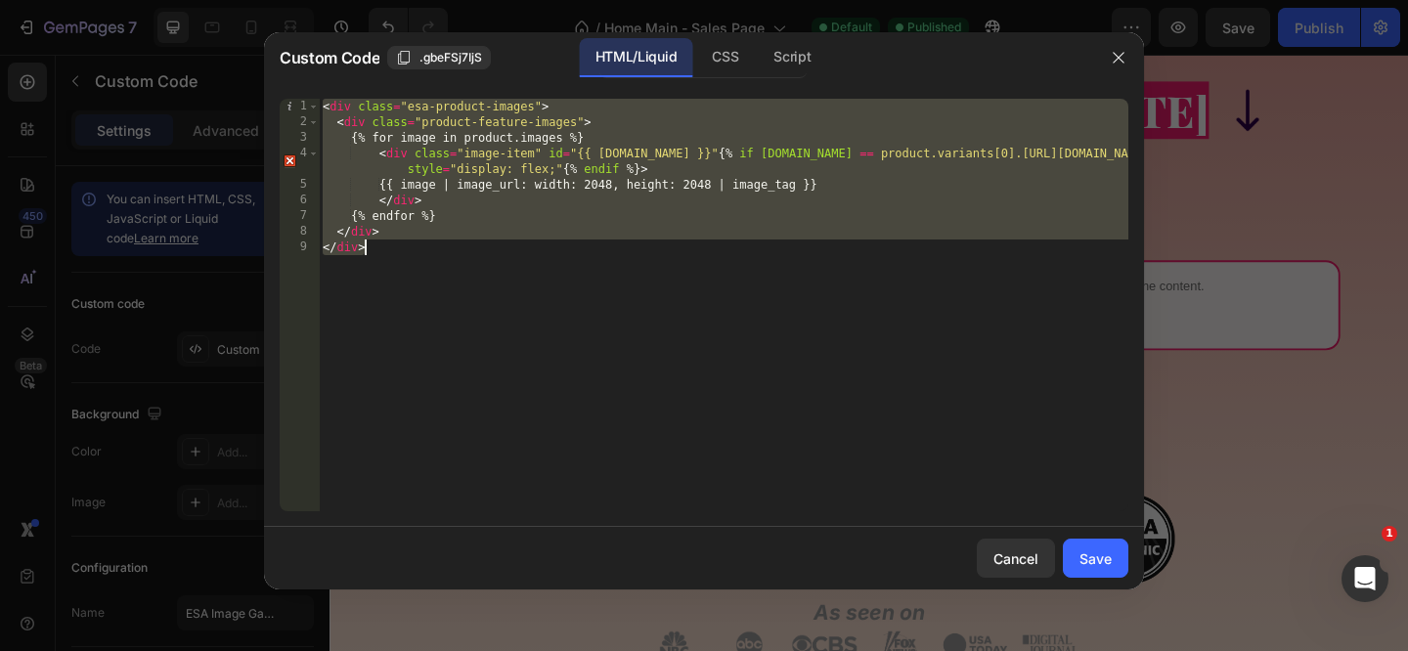
paste textarea
type textarea "</div>"
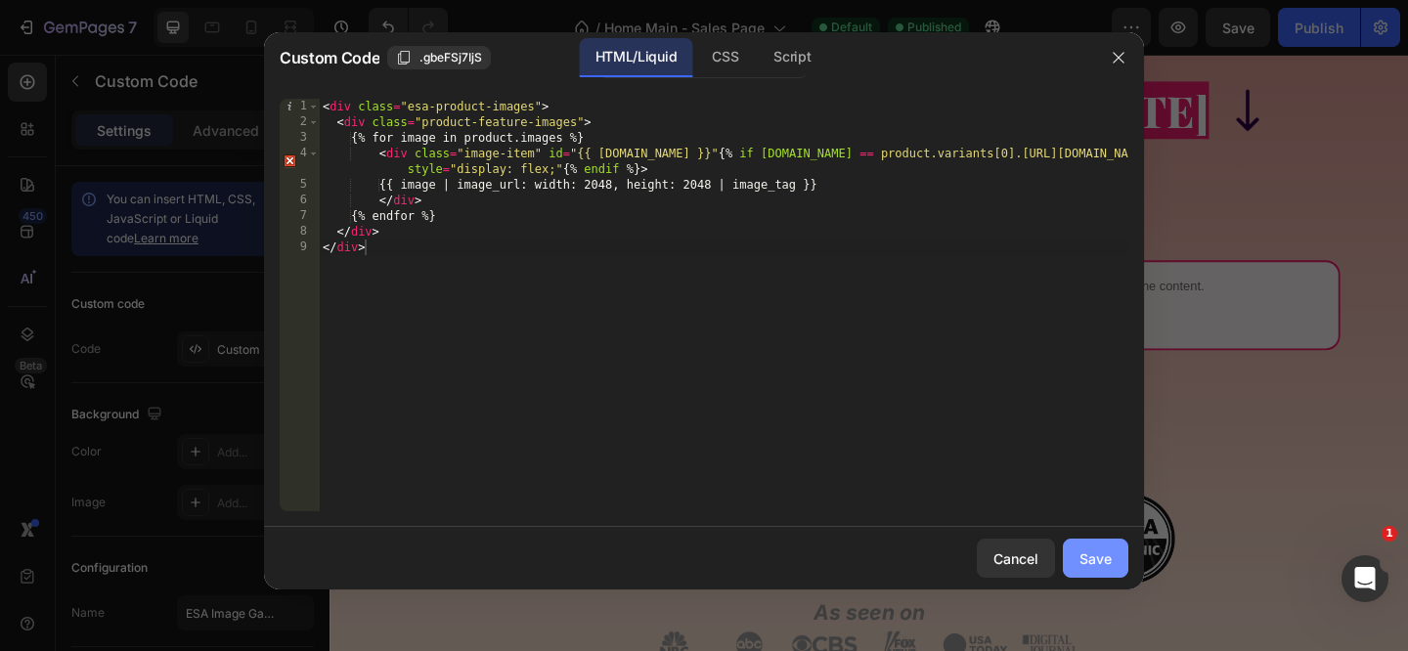
click at [1087, 551] on div "Save" at bounding box center [1095, 558] width 32 height 21
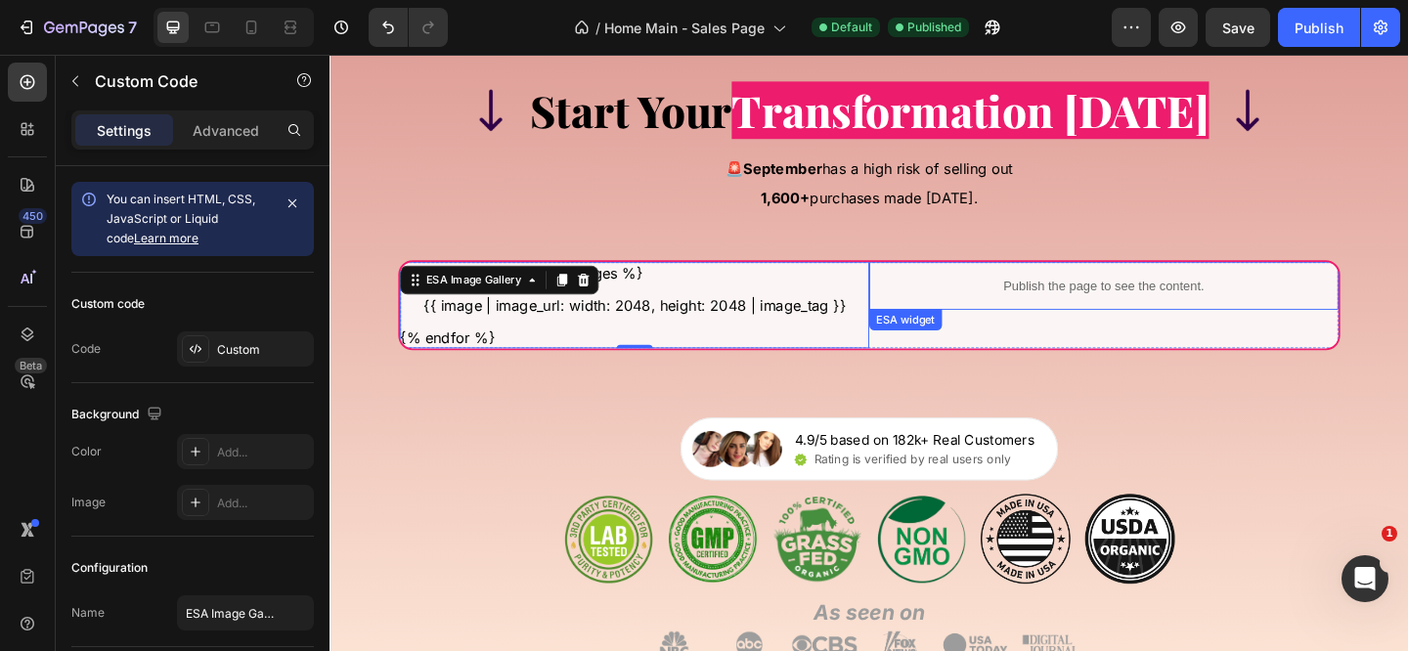
click at [1032, 310] on p "Publish the page to see the content." at bounding box center [1171, 306] width 510 height 21
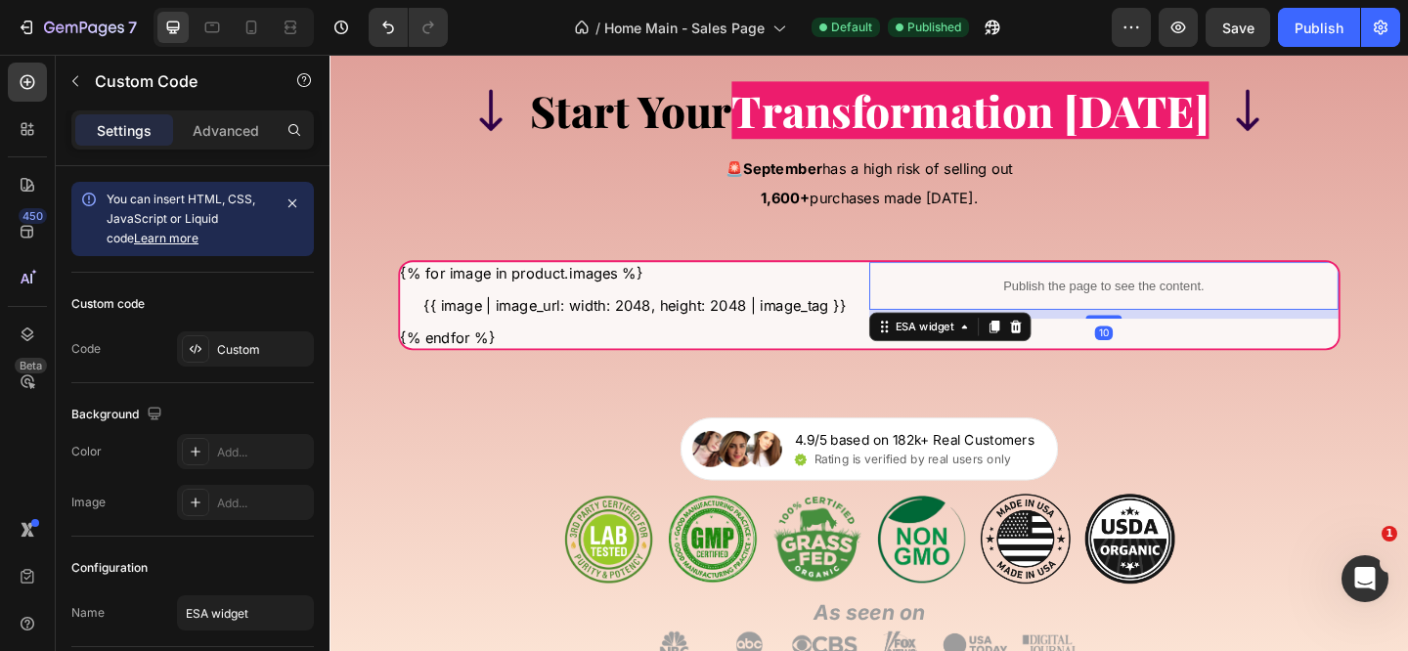
click at [1032, 310] on p "Publish the page to see the content." at bounding box center [1171, 306] width 510 height 21
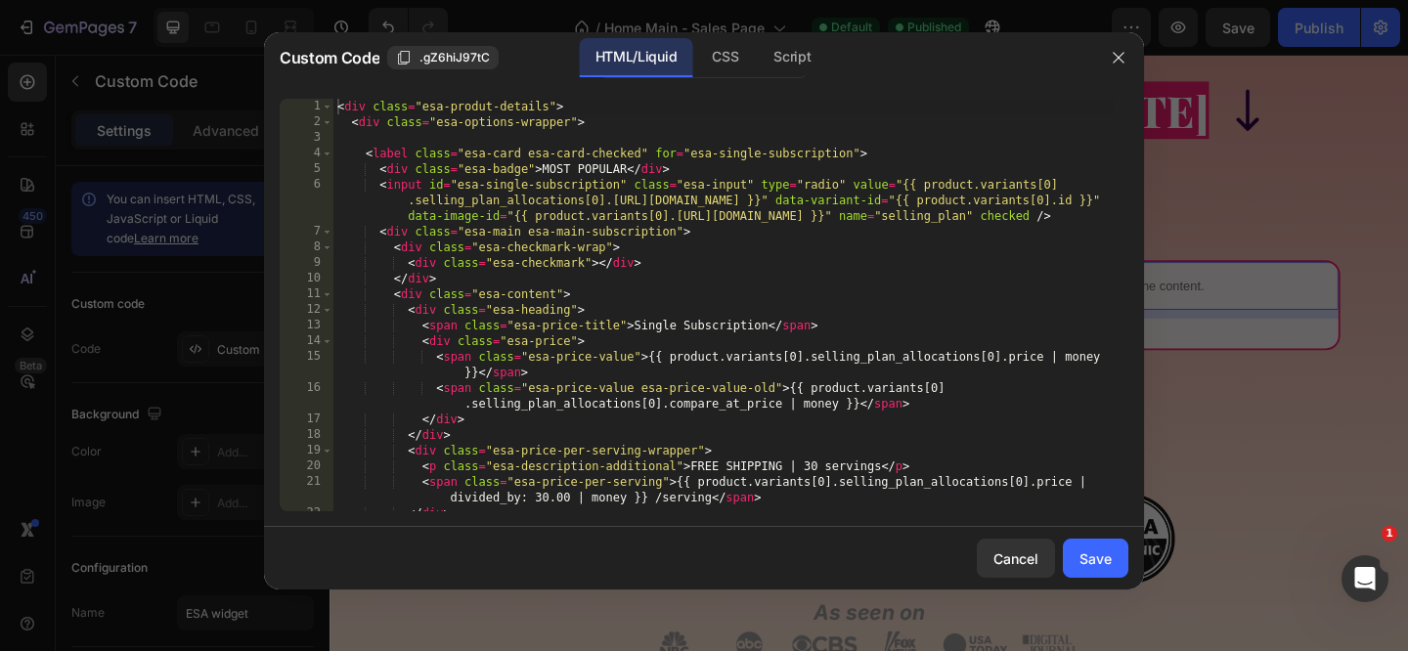
click at [976, 289] on div "< div class = "esa-produt-details" > < div class = "esa-options-wrapper" > < la…" at bounding box center [723, 321] width 780 height 444
click at [741, 184] on div "< div class = "esa-produt-details" > < div class = "esa-options-wrapper" > < la…" at bounding box center [723, 321] width 780 height 444
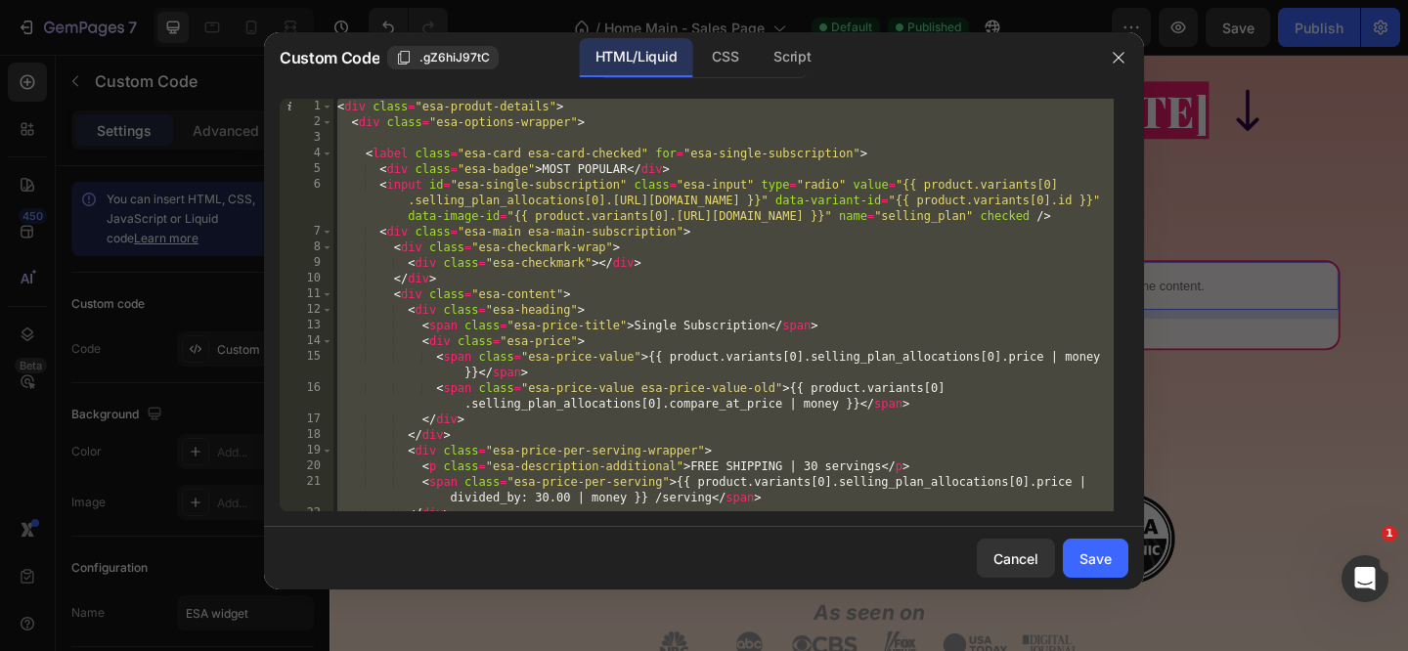
paste textarea
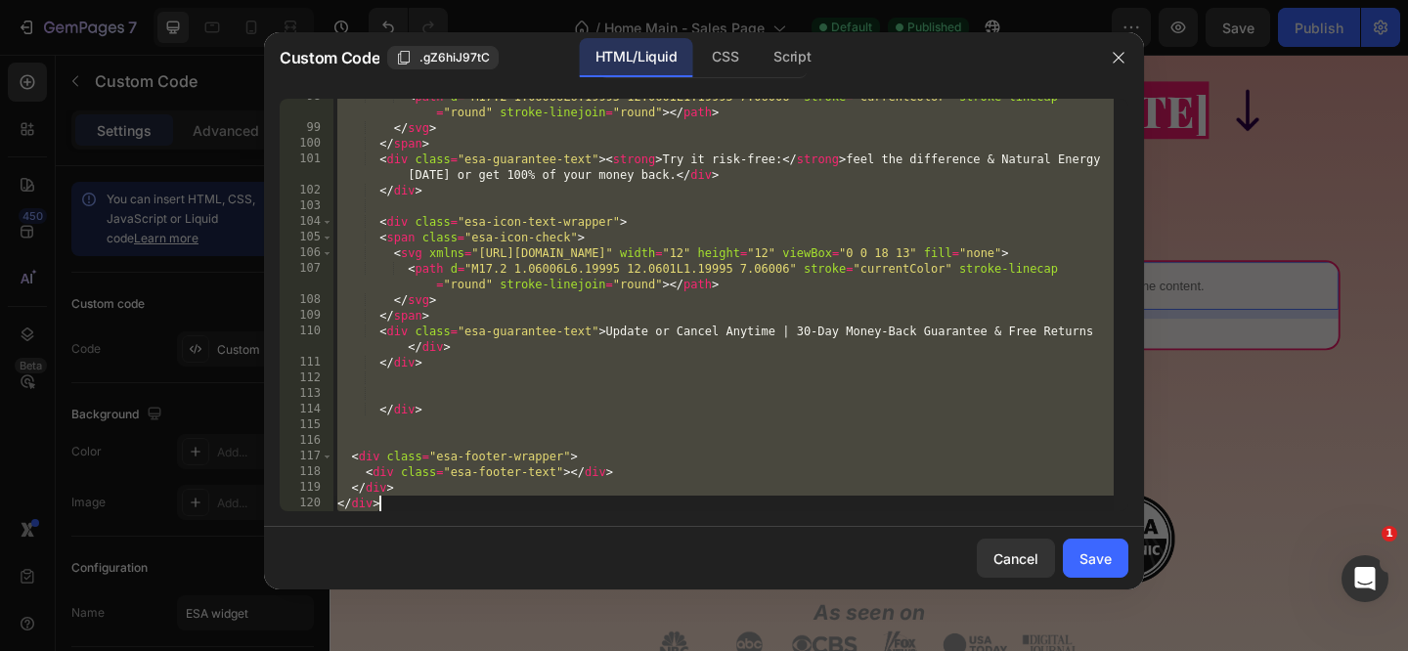
paste textarea
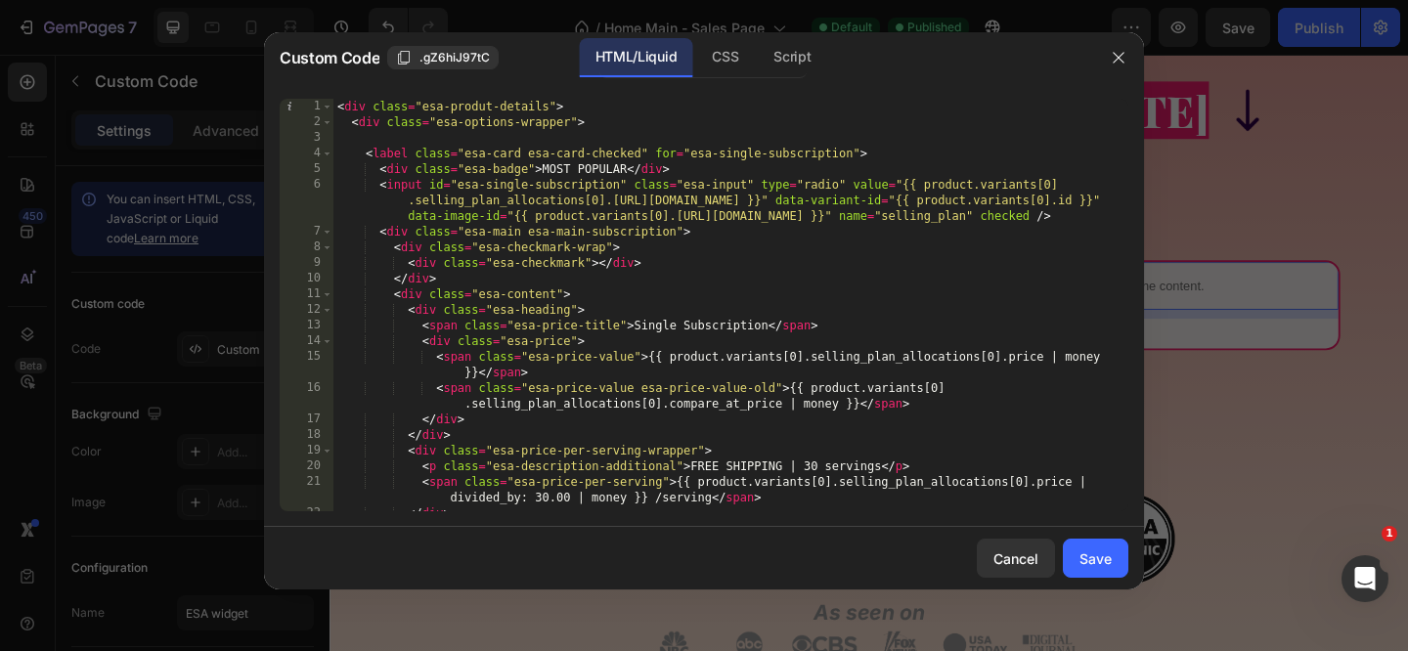
scroll to position [0, 0]
click at [726, 62] on div "CSS" at bounding box center [725, 57] width 58 height 39
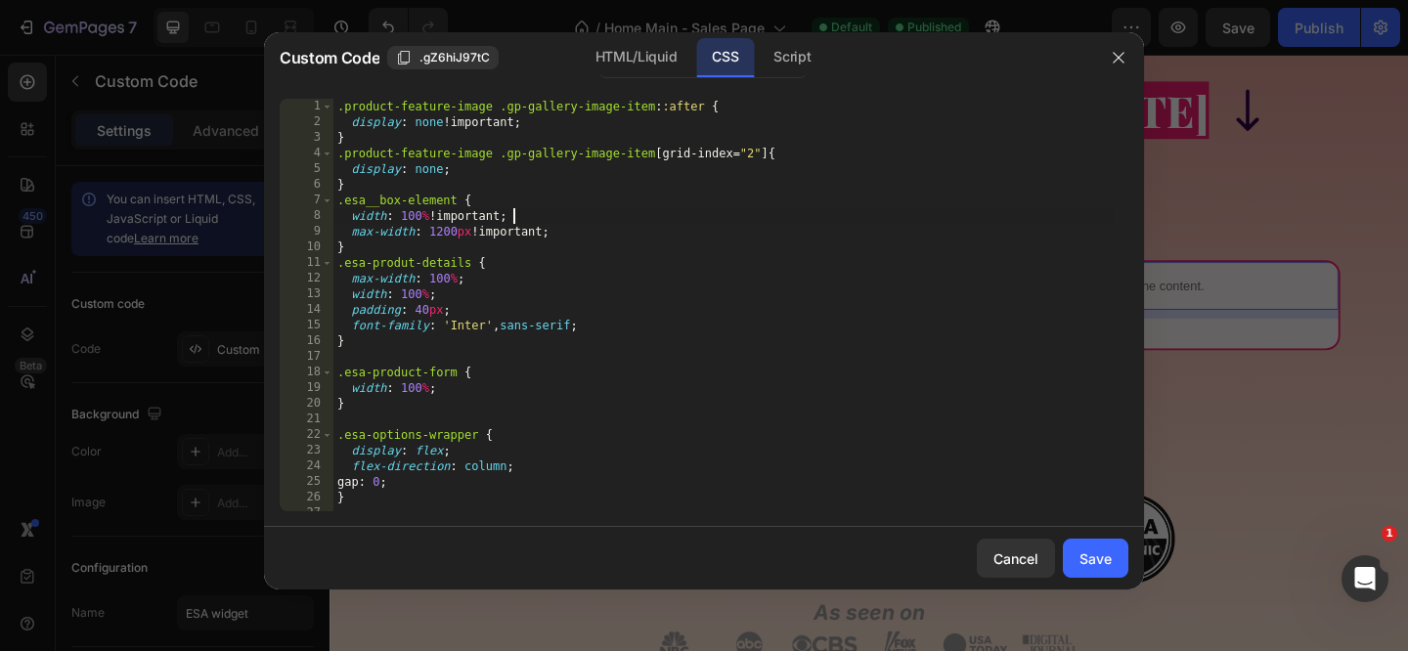
click at [669, 211] on div ".product-feature-image .gp-gallery-image-item : :after { display : none !import…" at bounding box center [723, 321] width 780 height 444
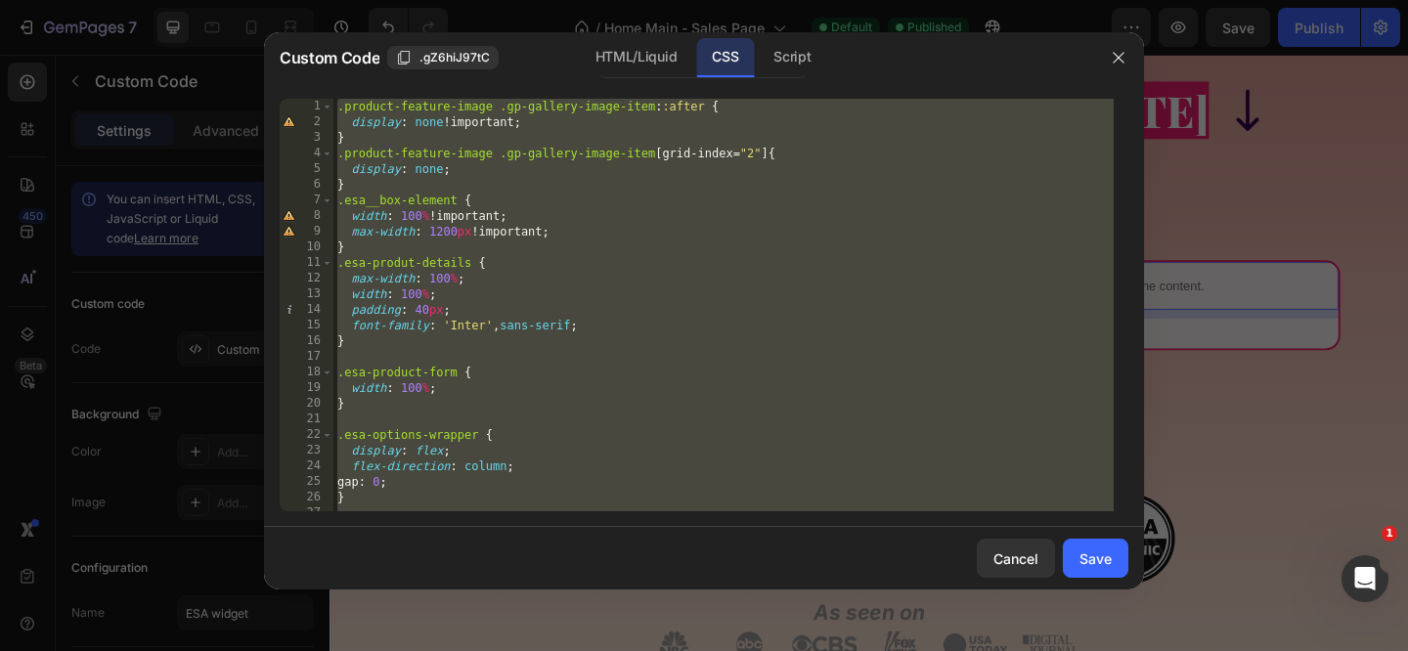
paste textarea
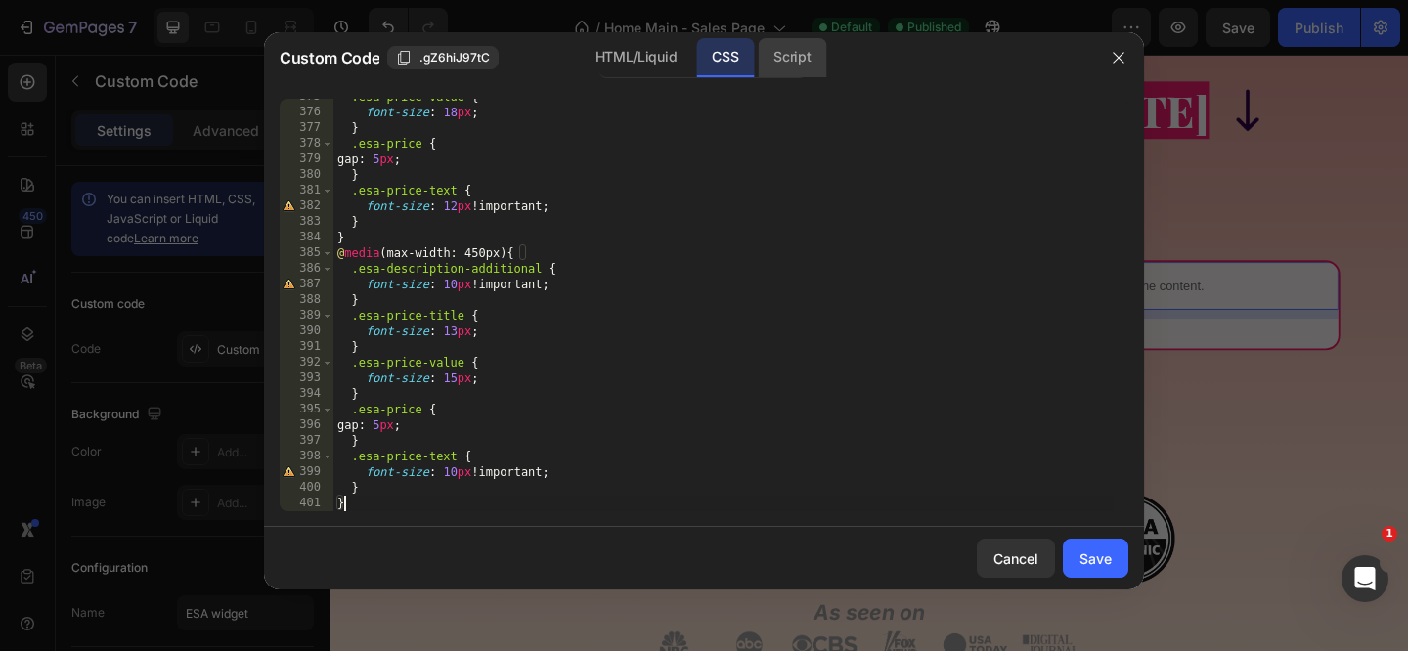
click at [789, 51] on div "Script" at bounding box center [792, 57] width 68 height 39
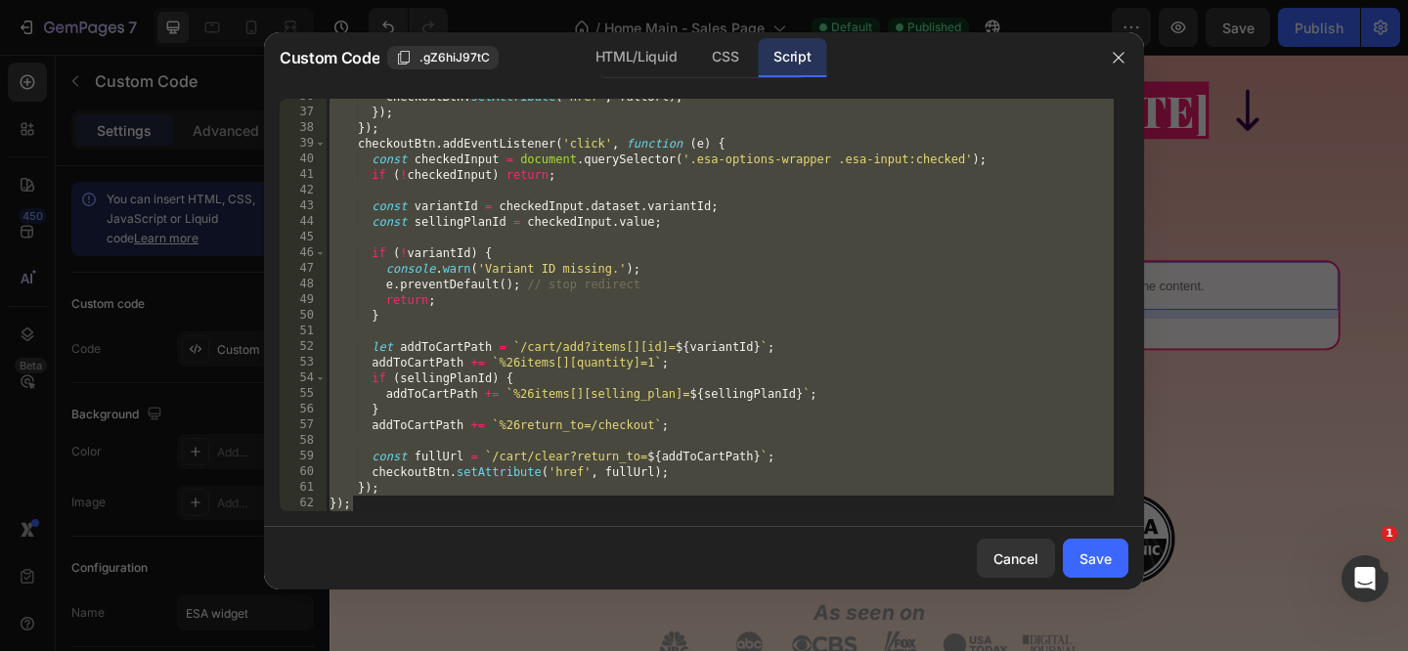
scroll to position [557, 0]
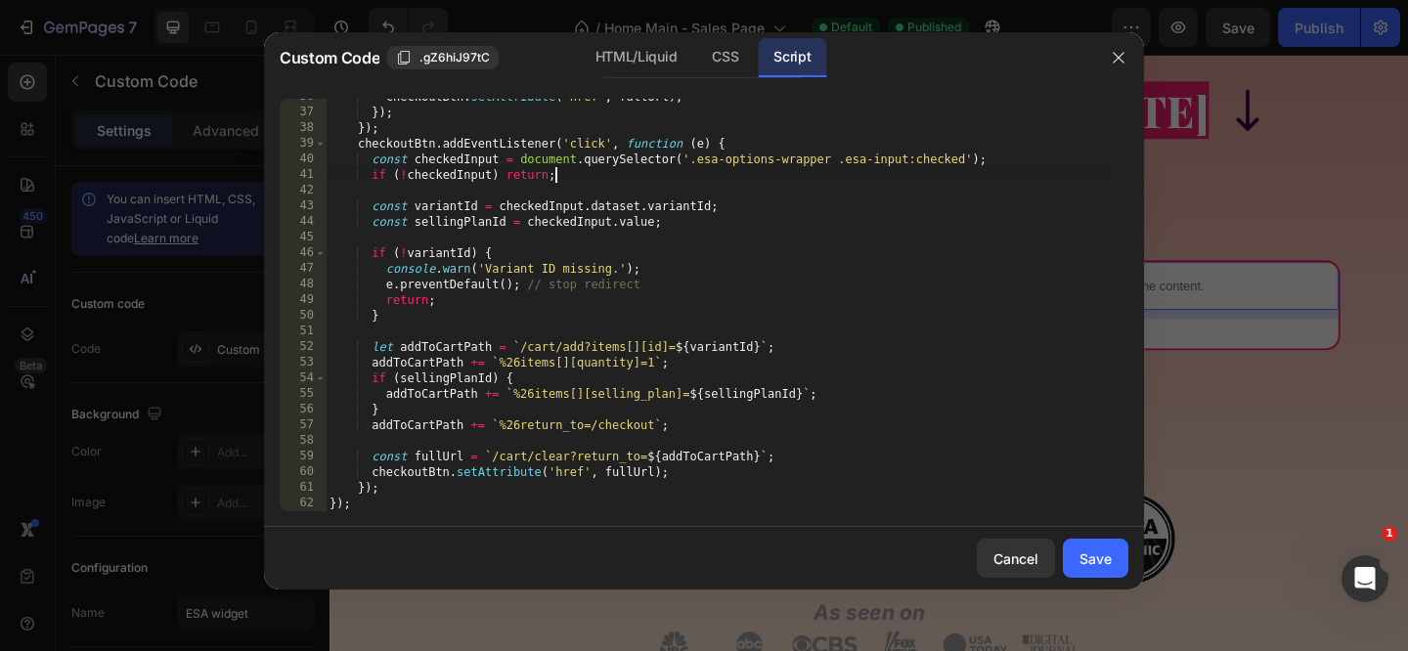
click at [734, 179] on div "checkoutBtn . setAttribute ( 'href' , fullUrl ) ; }) ; }) ; checkoutBtn . addEv…" at bounding box center [720, 311] width 788 height 444
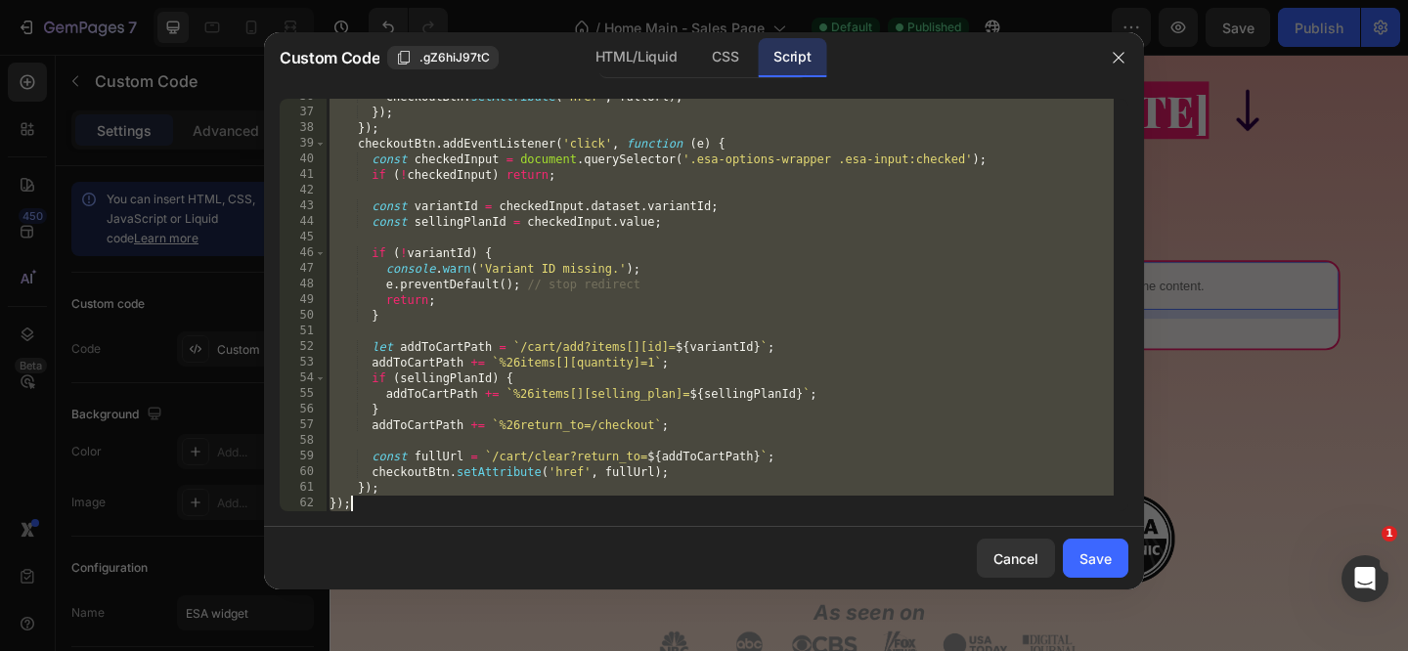
paste textarea
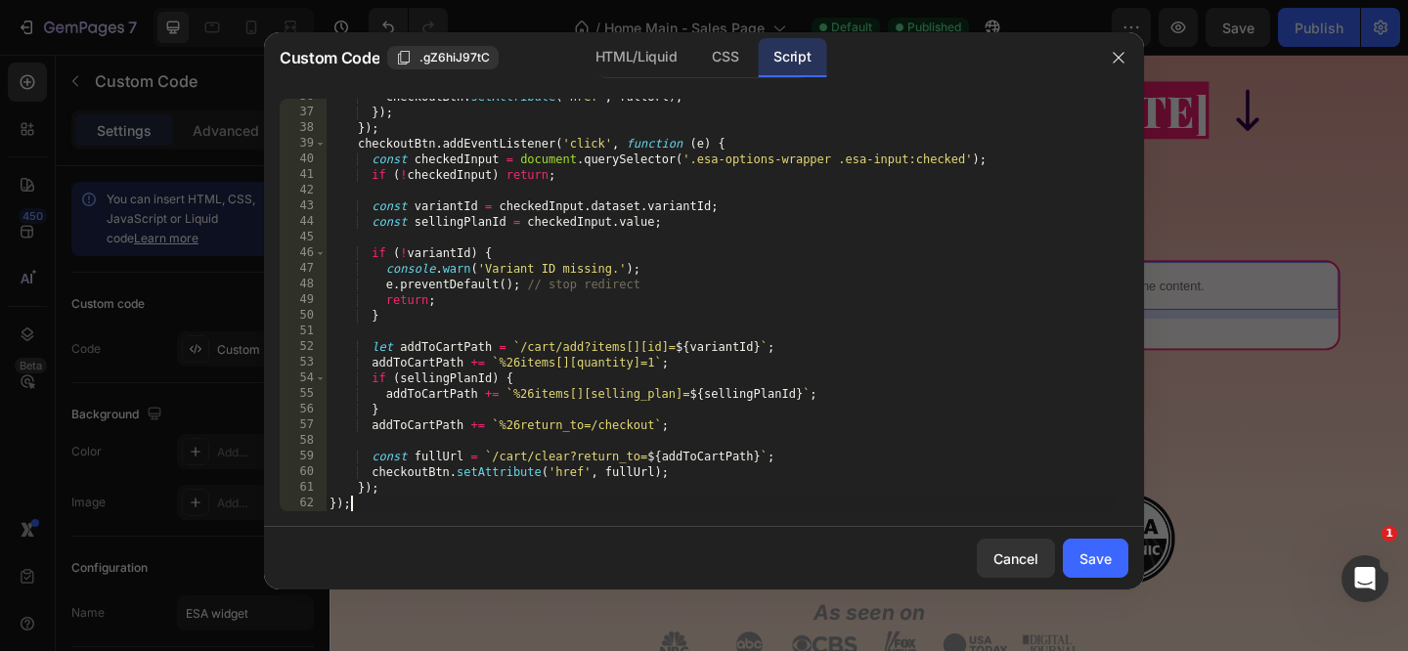
click at [734, 178] on div "checkoutBtn . setAttribute ( 'href' , fullUrl ) ; }) ; }) ; checkoutBtn . addEv…" at bounding box center [720, 311] width 788 height 444
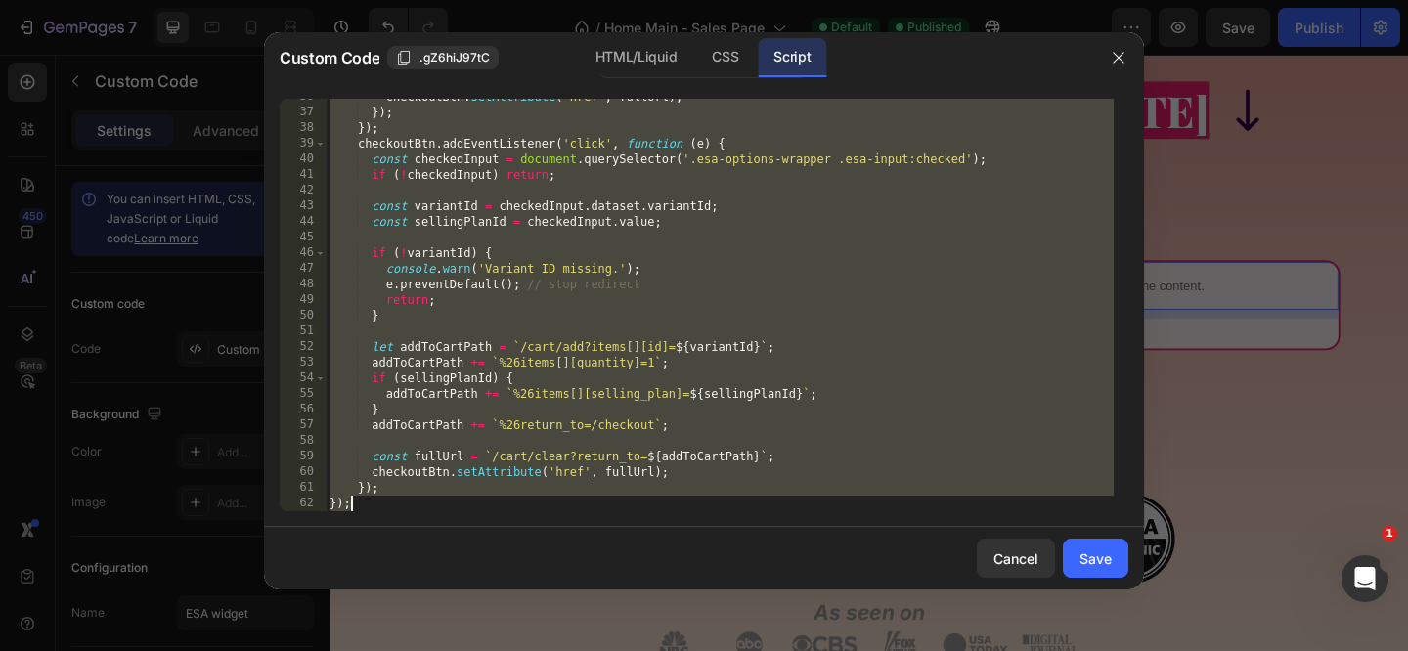
paste textarea
type textarea "});"
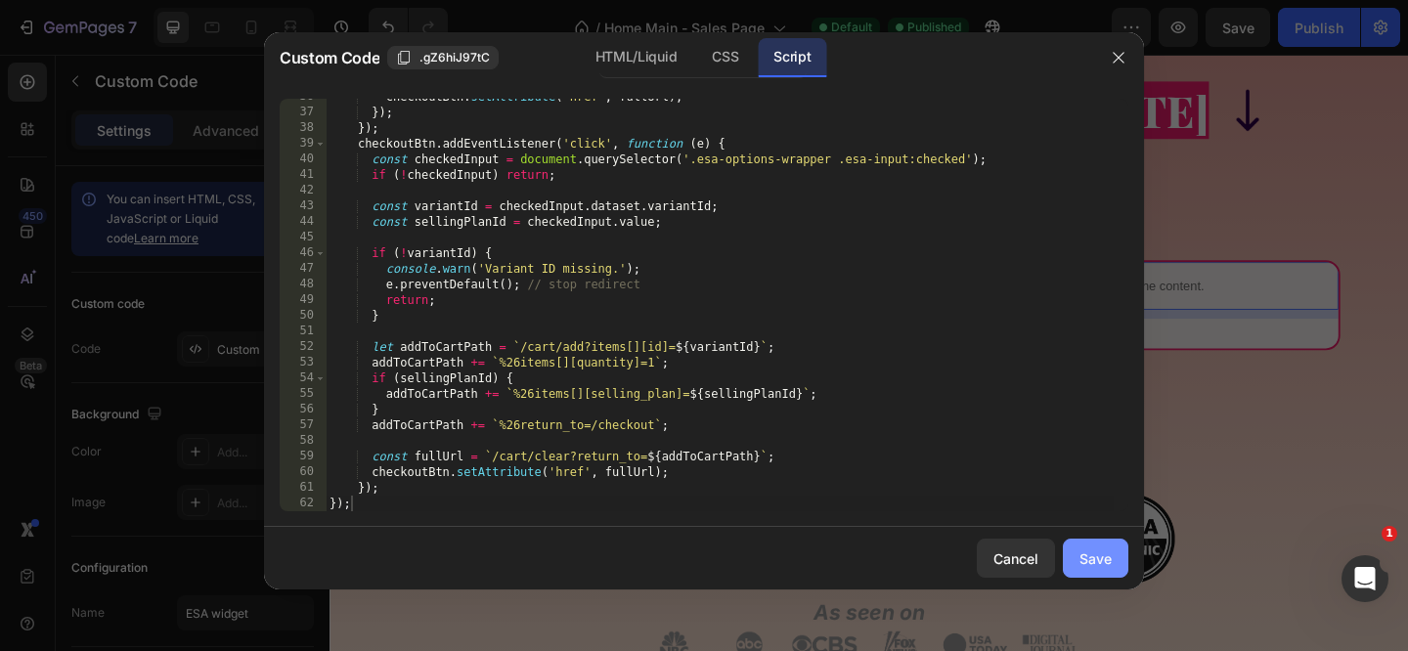
click at [1077, 551] on button "Save" at bounding box center [1095, 558] width 65 height 39
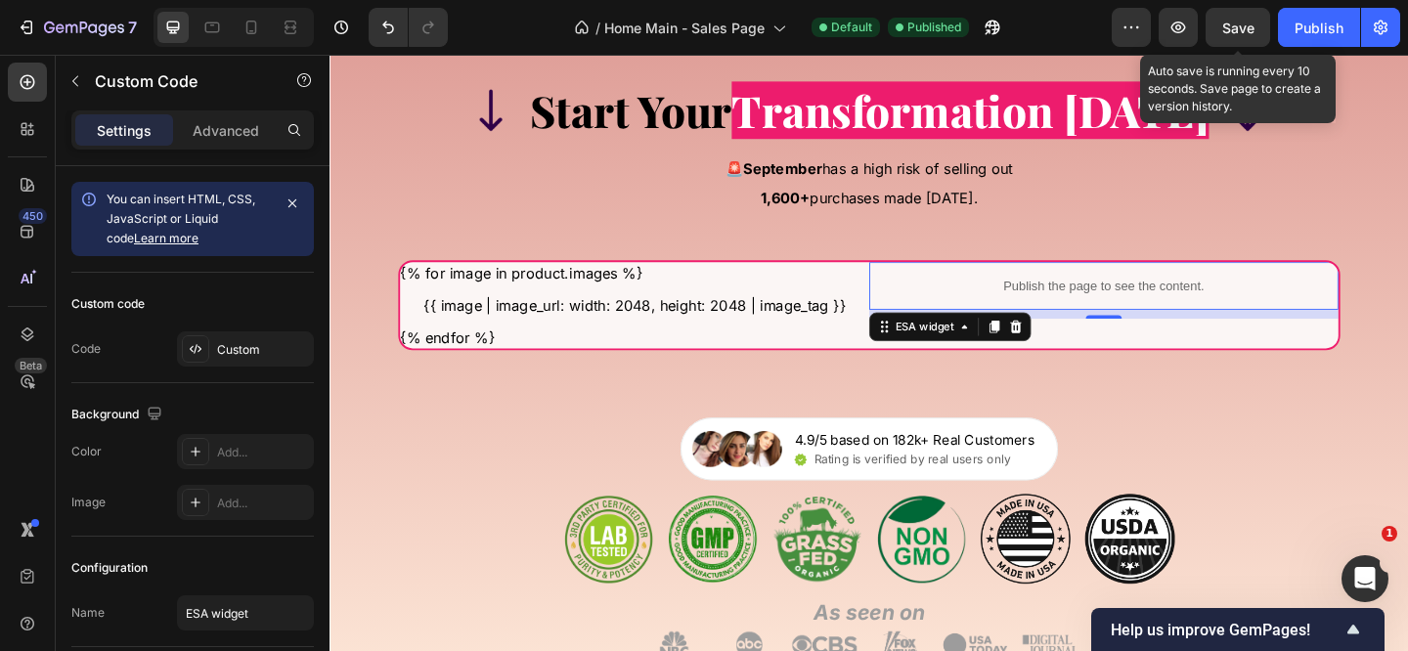
click at [1237, 32] on span "Save" at bounding box center [1238, 28] width 32 height 17
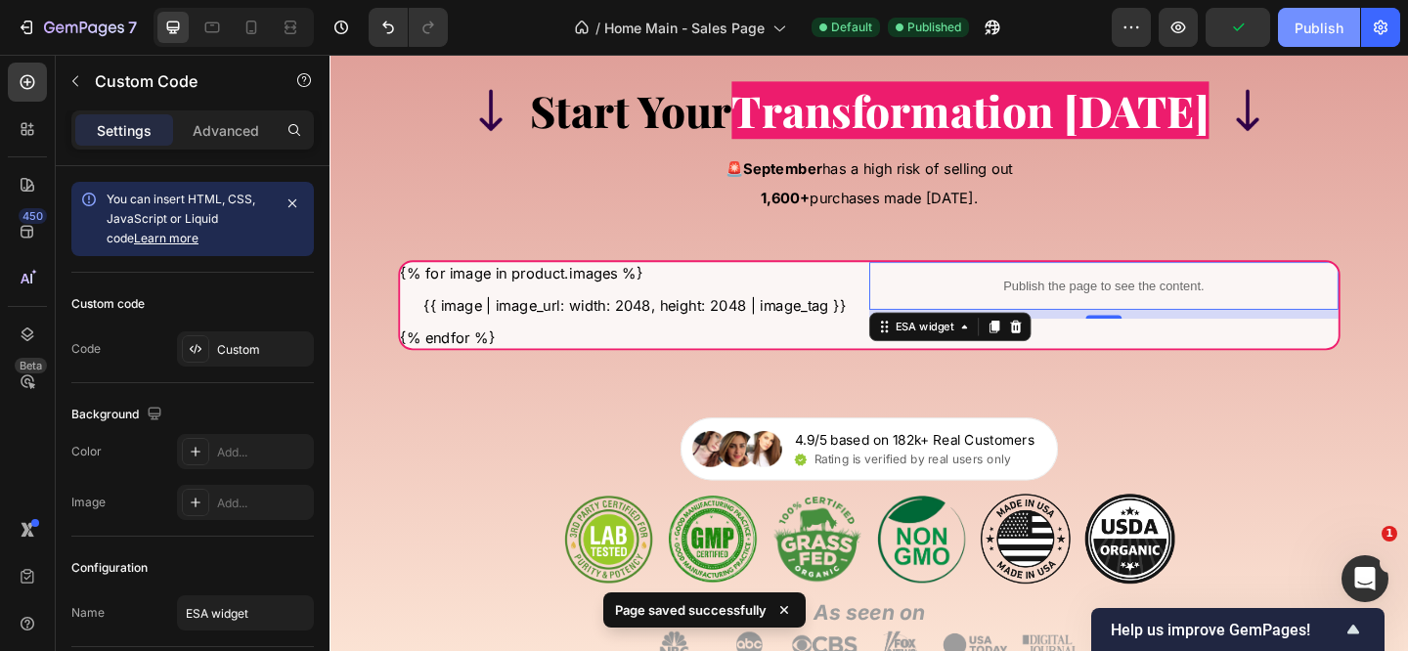
click at [1332, 28] on div "Publish" at bounding box center [1318, 28] width 49 height 21
